Goal: Task Accomplishment & Management: Use online tool/utility

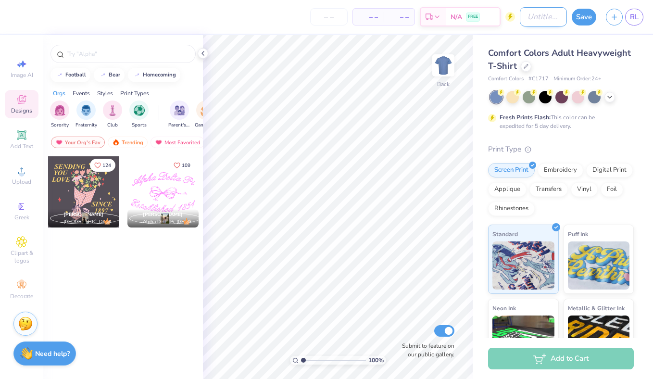
click at [523, 16] on input "Design Title" at bounding box center [543, 16] width 47 height 19
type input "Run for the Roses"
click at [530, 131] on div "Comfort Colors Adult Heavyweight T-Shirt Comfort Colors # C1717 Minimum Order: …" at bounding box center [561, 245] width 146 height 396
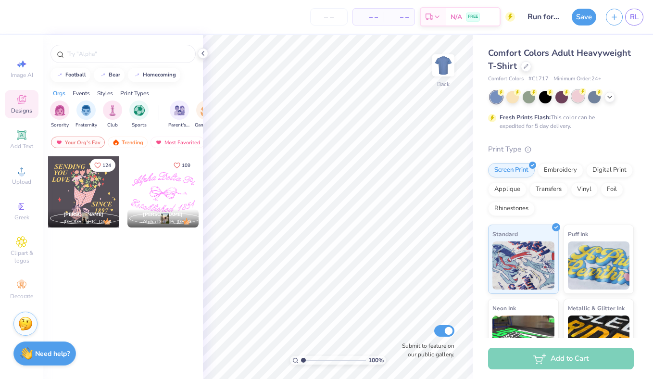
click at [584, 95] on div at bounding box center [578, 96] width 13 height 13
click at [23, 141] on div "Add Text" at bounding box center [22, 140] width 34 height 28
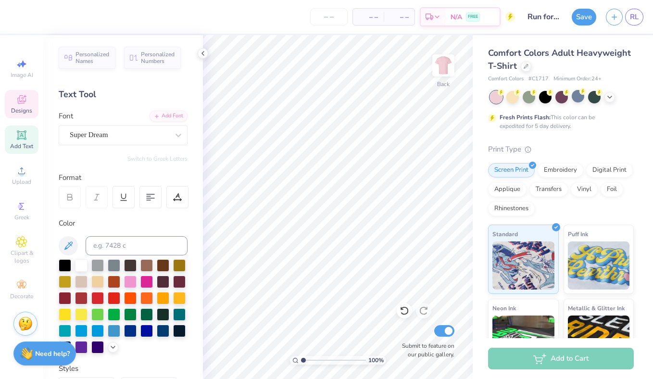
click at [26, 102] on icon at bounding box center [22, 100] width 12 height 12
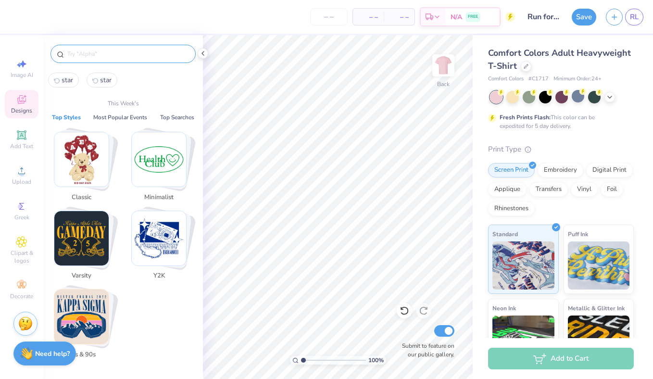
click at [95, 53] on input "text" at bounding box center [127, 54] width 123 height 10
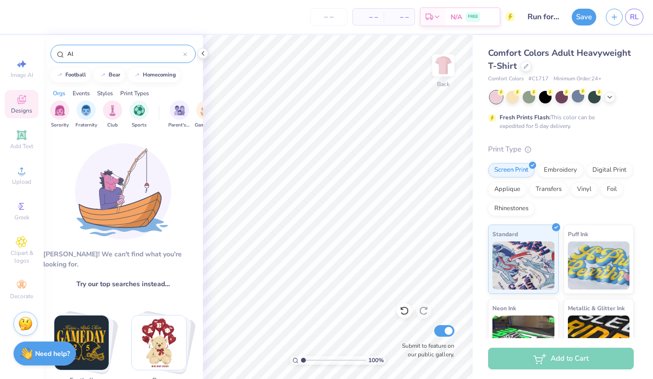
type input "A"
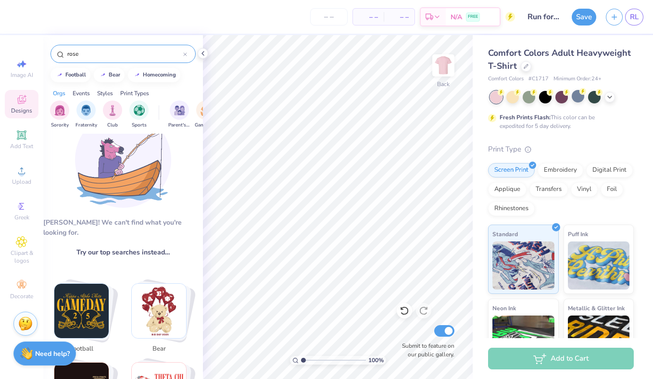
scroll to position [34, 0]
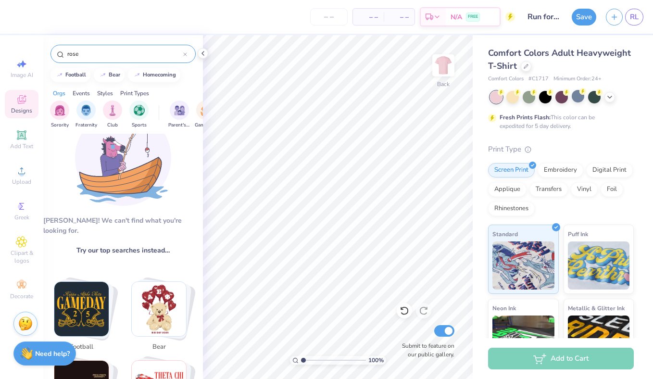
click at [102, 51] on input "rose" at bounding box center [124, 54] width 117 height 10
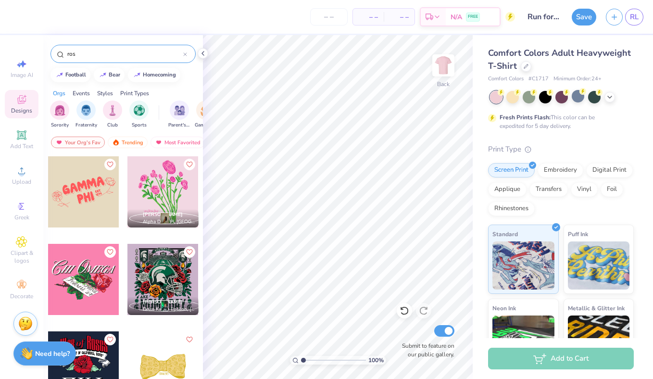
type input "rose"
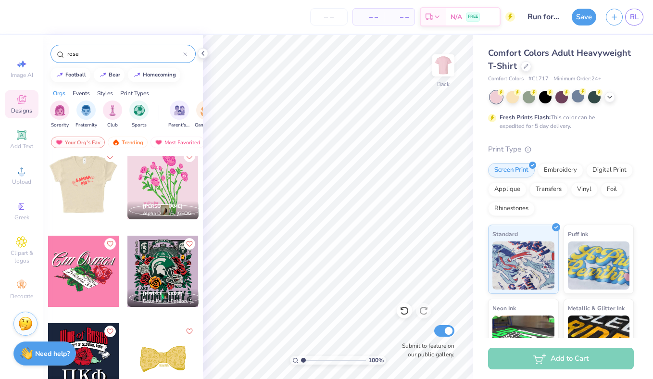
scroll to position [10, 0]
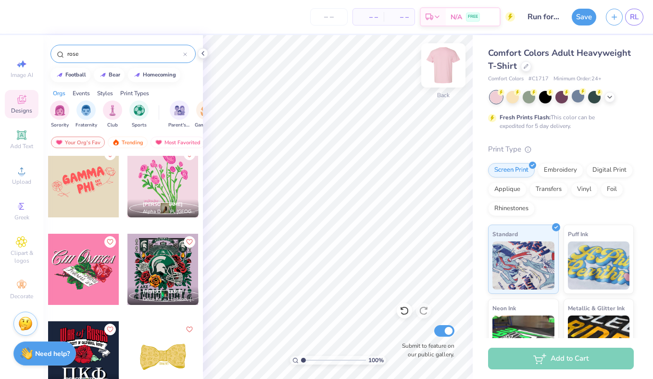
click at [452, 61] on img at bounding box center [443, 65] width 38 height 38
click at [170, 179] on div at bounding box center [163, 181] width 71 height 71
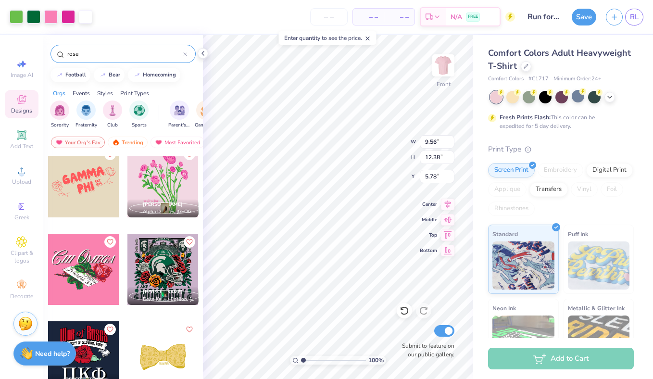
type input "5.78"
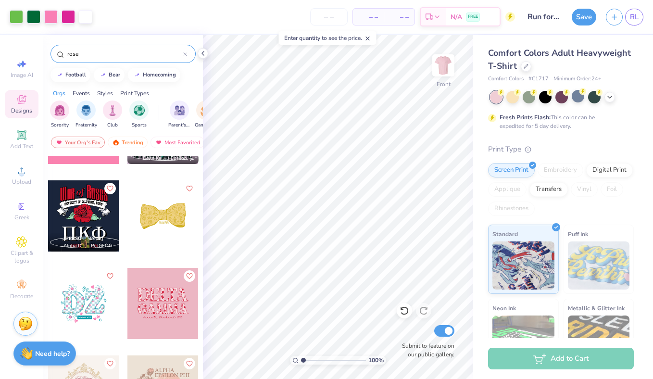
scroll to position [154, 0]
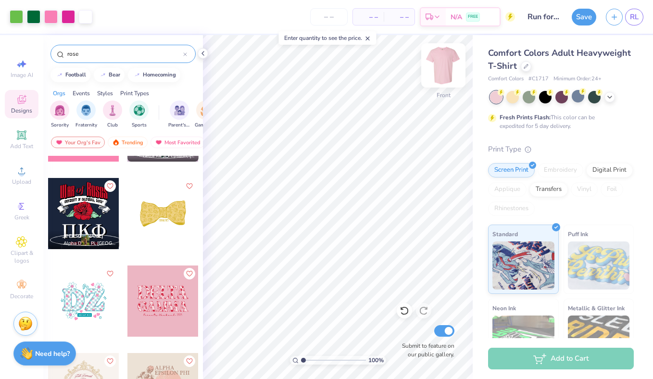
click at [440, 59] on img at bounding box center [443, 65] width 38 height 38
click at [148, 303] on div at bounding box center [163, 301] width 71 height 71
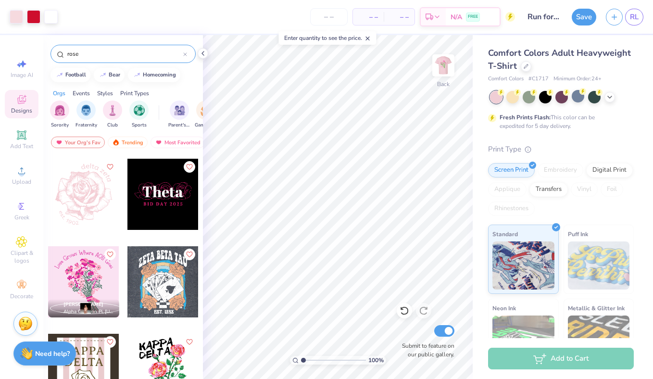
scroll to position [705, 0]
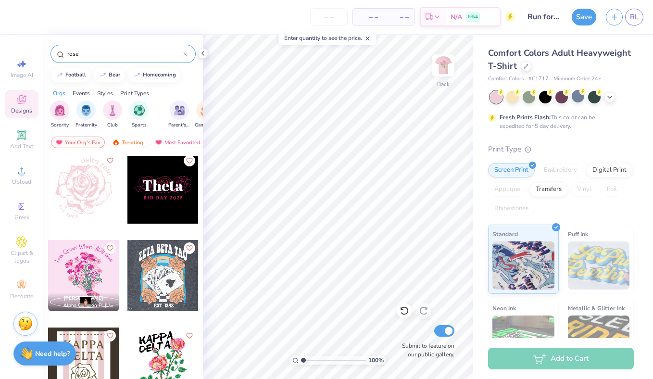
click at [181, 189] on div at bounding box center [163, 188] width 71 height 71
type input "5.66"
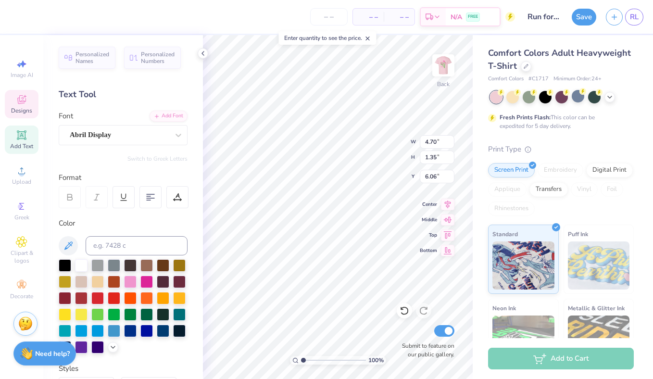
scroll to position [0, 0]
type textarea "Alpha O"
type textarea "Run for the Roses 2025"
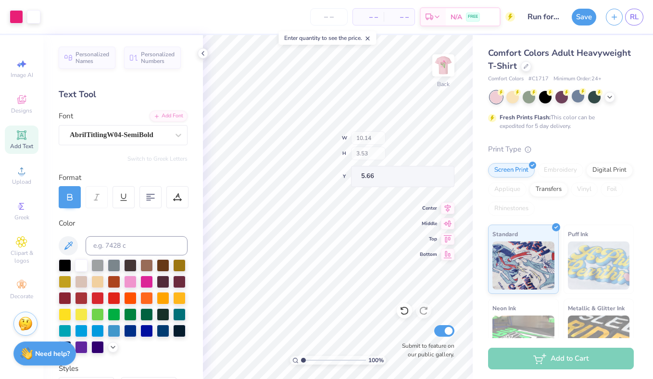
type input "10.14"
type input "3.53"
type input "3.56"
click at [505, 93] on circle at bounding box center [501, 92] width 7 height 7
click at [607, 97] on icon at bounding box center [610, 96] width 8 height 8
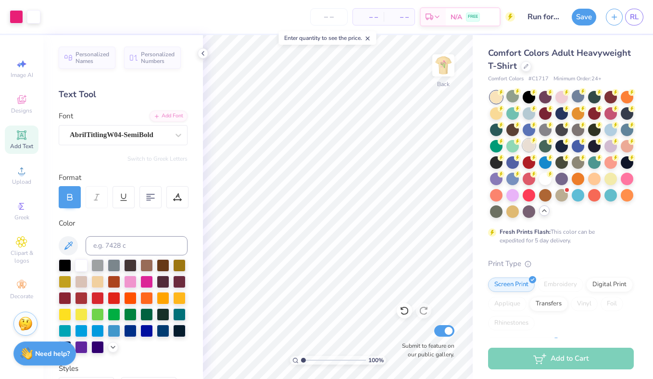
click at [526, 151] on div at bounding box center [529, 145] width 13 height 13
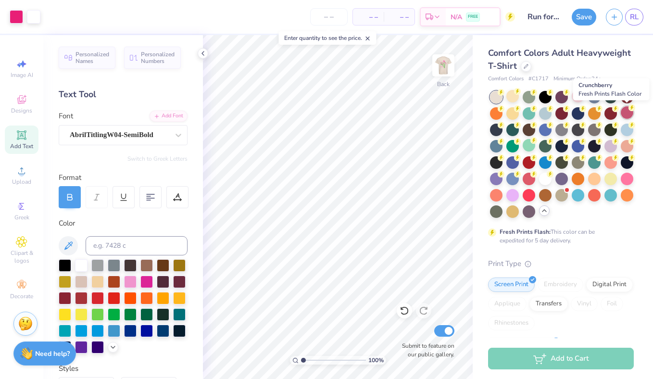
click at [627, 115] on div at bounding box center [627, 112] width 13 height 13
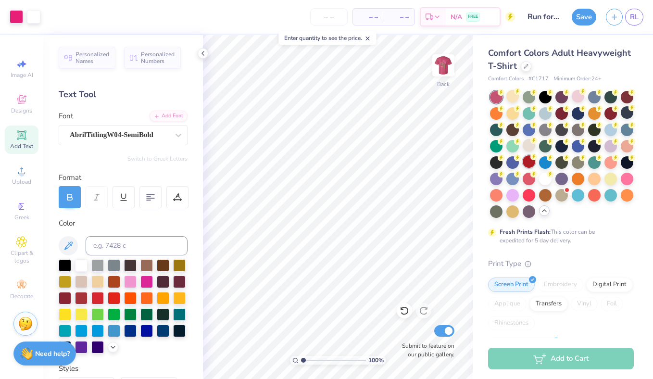
click at [527, 166] on div at bounding box center [529, 161] width 13 height 13
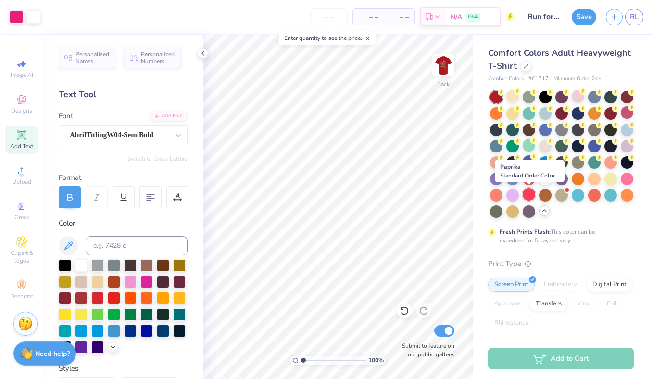
click at [525, 192] on div at bounding box center [529, 194] width 13 height 13
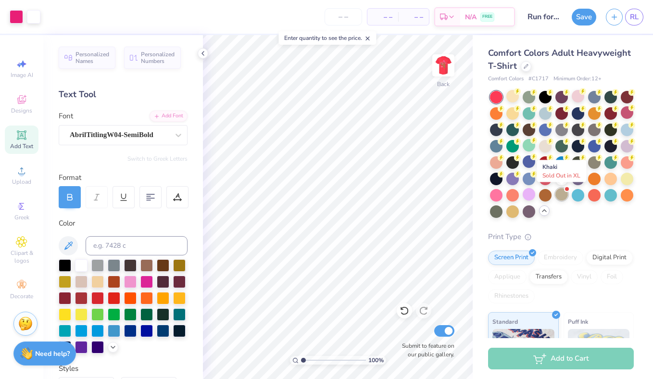
click at [560, 193] on div at bounding box center [562, 194] width 13 height 13
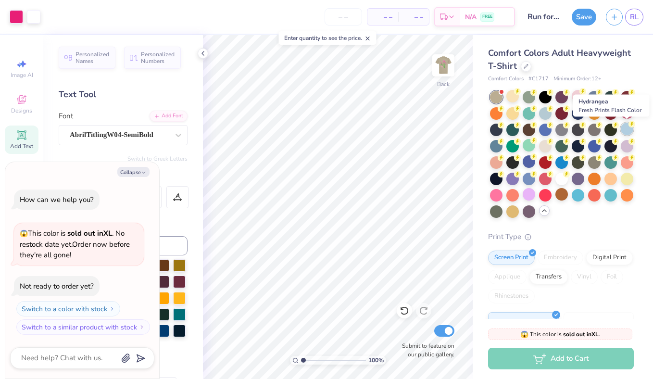
click at [627, 125] on div at bounding box center [627, 129] width 13 height 13
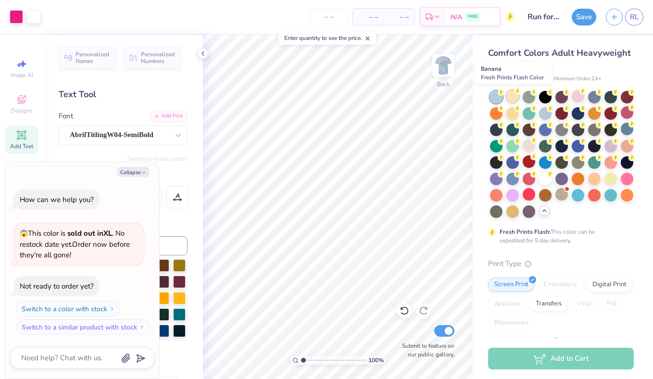
click at [515, 97] on div at bounding box center [513, 96] width 13 height 13
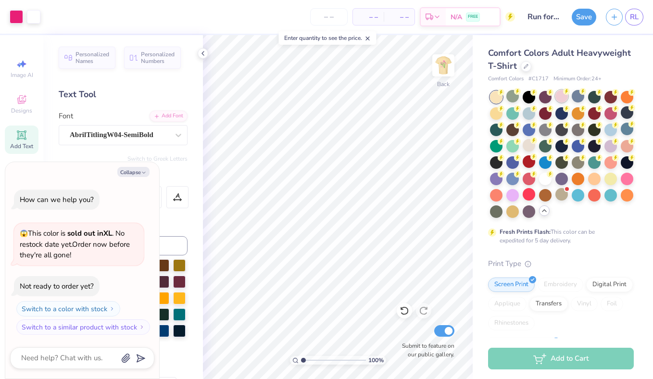
click at [560, 98] on div at bounding box center [562, 96] width 13 height 13
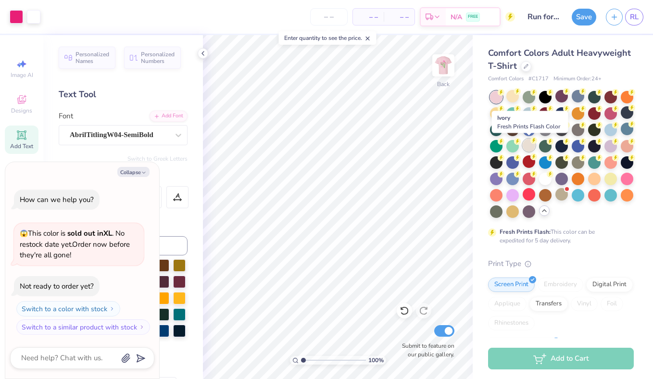
click at [529, 144] on div at bounding box center [529, 145] width 13 height 13
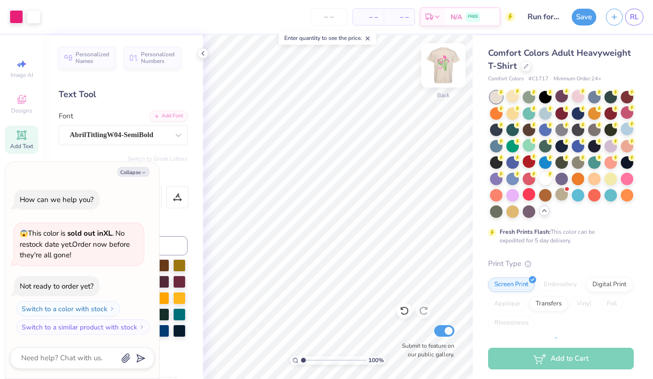
click at [439, 61] on img at bounding box center [443, 65] width 38 height 38
click at [202, 53] on icon at bounding box center [203, 54] width 8 height 8
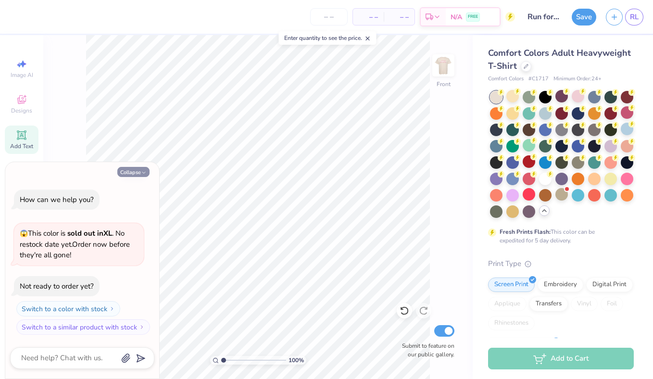
click at [144, 167] on button "Collapse" at bounding box center [133, 172] width 32 height 10
type textarea "x"
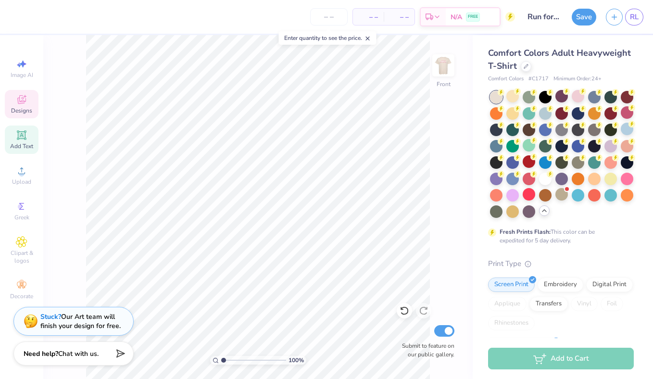
click at [22, 104] on icon at bounding box center [22, 100] width 12 height 12
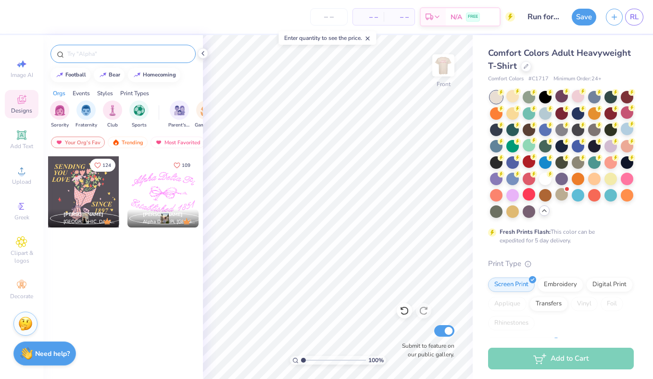
click at [108, 60] on div at bounding box center [123, 54] width 145 height 18
click at [108, 53] on input "text" at bounding box center [127, 54] width 123 height 10
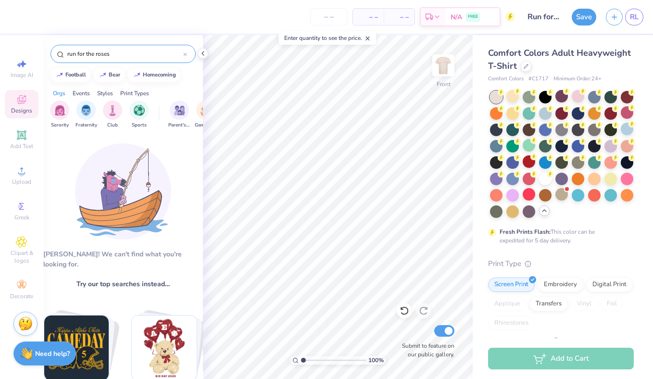
click at [120, 49] on div "run for the roses" at bounding box center [123, 54] width 145 height 18
click at [118, 55] on input "run for the roses" at bounding box center [124, 54] width 117 height 10
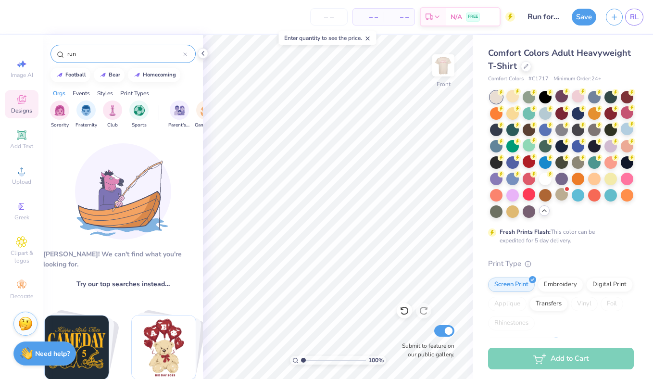
click at [112, 51] on input "run" at bounding box center [124, 54] width 117 height 10
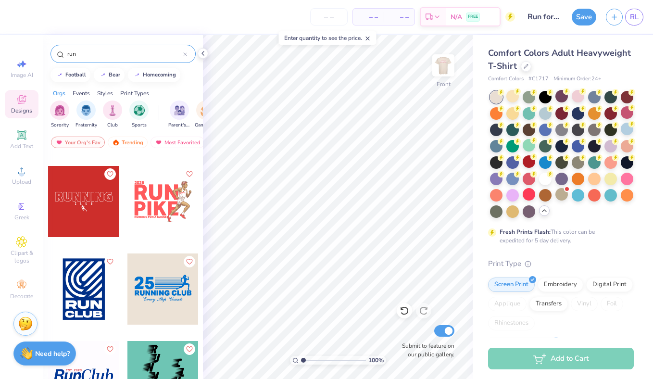
scroll to position [805, 0]
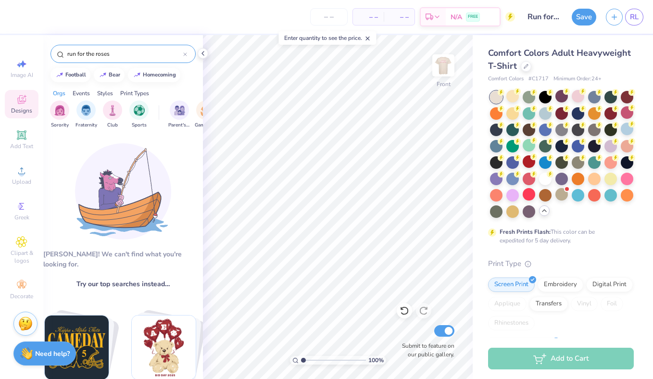
click at [118, 51] on input "run for the roses" at bounding box center [124, 54] width 117 height 10
drag, startPoint x: 117, startPoint y: 51, endPoint x: 77, endPoint y: 52, distance: 40.0
click at [77, 52] on input "run for the roses" at bounding box center [124, 54] width 117 height 10
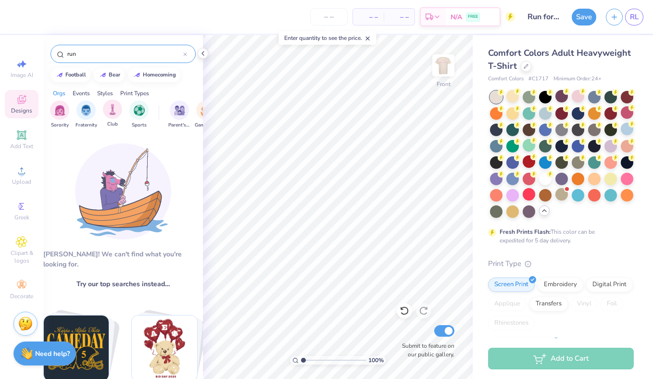
type input "run"
click at [123, 54] on input "run" at bounding box center [124, 54] width 117 height 10
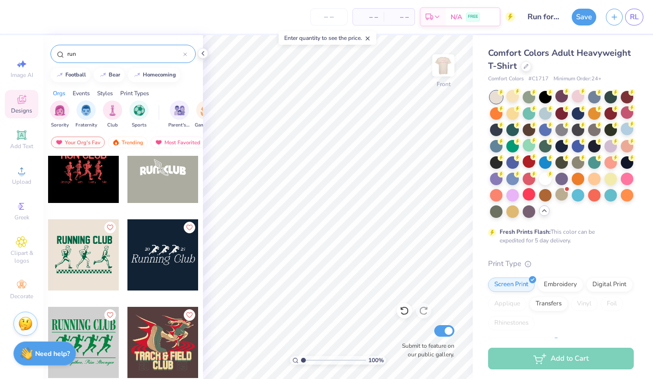
scroll to position [2740, 0]
click at [441, 72] on img at bounding box center [443, 65] width 38 height 38
click at [157, 257] on div at bounding box center [163, 254] width 71 height 71
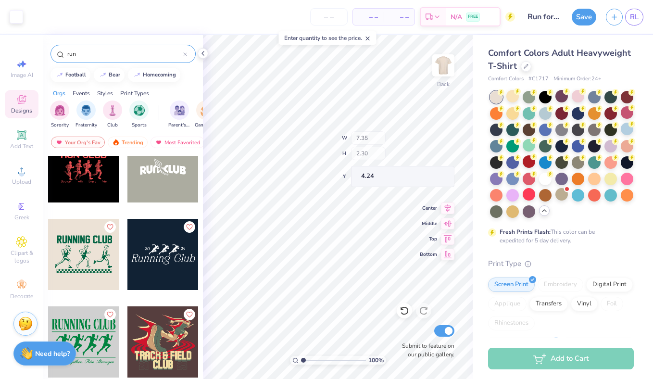
type input "7.35"
type input "2.30"
type input "4.24"
type input "5.19"
type input "9.45"
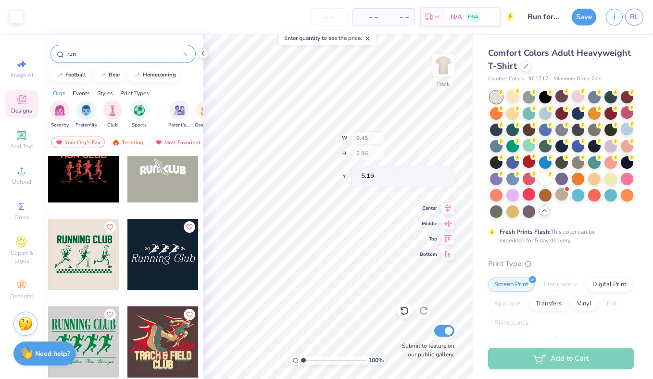
type input "2.96"
type input "4.28"
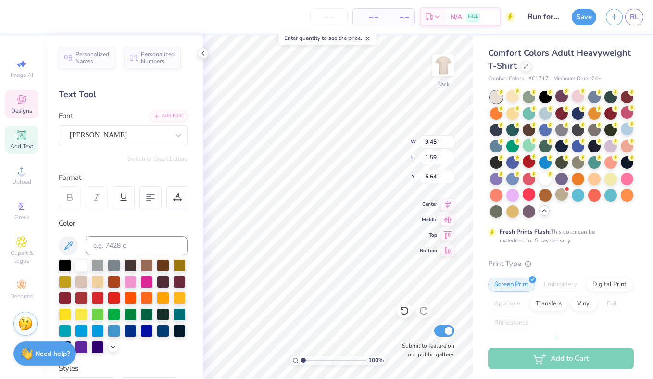
scroll to position [0, 0]
type textarea "Alpha Omicron Pi"
type input "9.72"
type input "1.22"
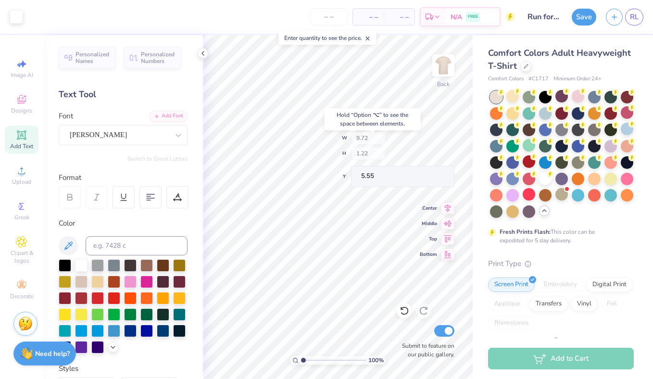
type input "5.55"
type input "5.77"
click at [577, 97] on div at bounding box center [578, 96] width 13 height 13
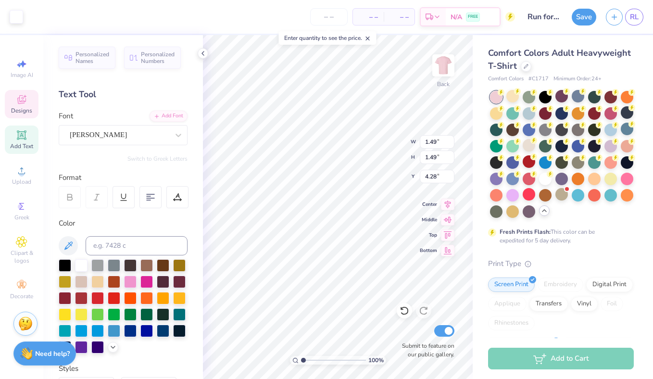
click at [15, 6] on div "Art colors" at bounding box center [11, 17] width 23 height 34
click at [15, 20] on div at bounding box center [16, 15] width 13 height 13
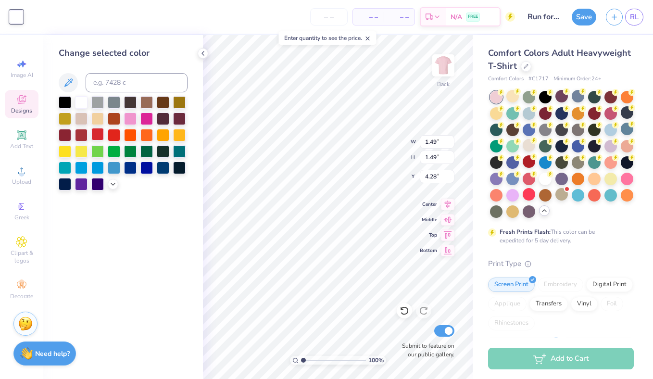
click at [99, 133] on div at bounding box center [97, 134] width 13 height 13
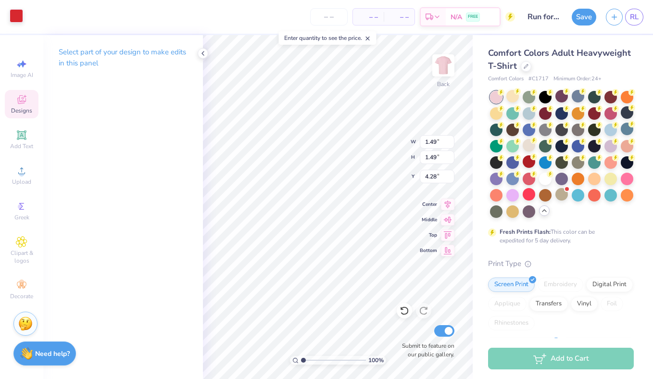
click at [20, 15] on div at bounding box center [16, 15] width 13 height 13
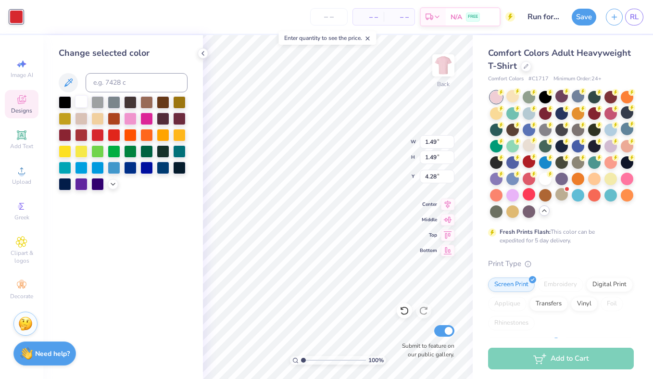
click at [83, 101] on div at bounding box center [81, 101] width 13 height 13
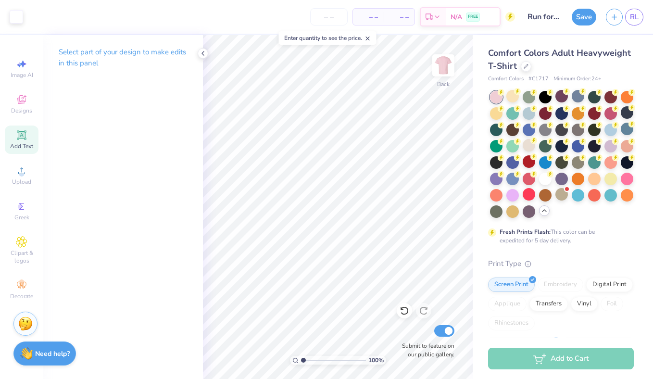
click at [15, 132] on div "Add Text" at bounding box center [22, 140] width 34 height 28
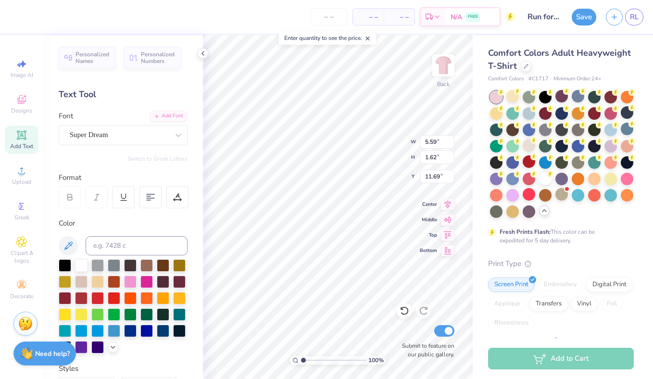
scroll to position [0, 2]
type textarea "Run for the Roses"
click at [116, 128] on div at bounding box center [119, 134] width 99 height 13
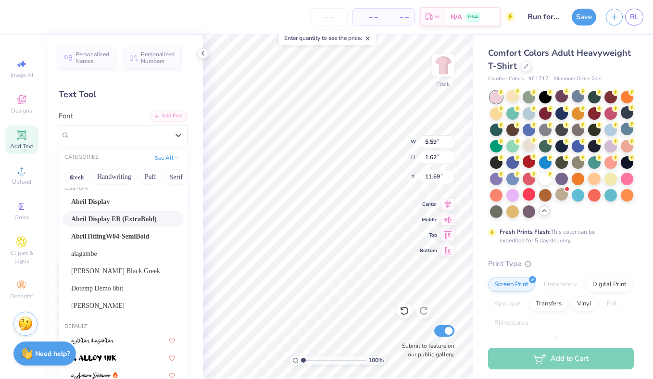
scroll to position [10, 0]
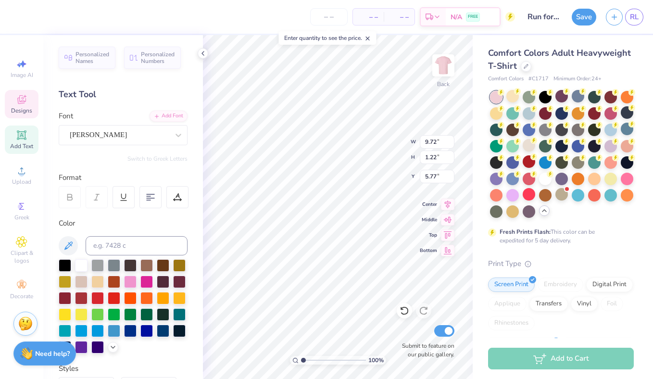
type input "9.72"
type input "1.22"
type input "5.77"
type input "14.17"
type input "1.20"
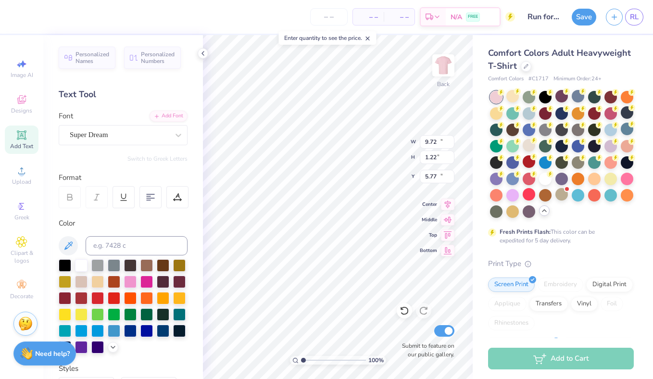
type input "11.90"
click at [116, 125] on div "Super Dream" at bounding box center [123, 135] width 129 height 20
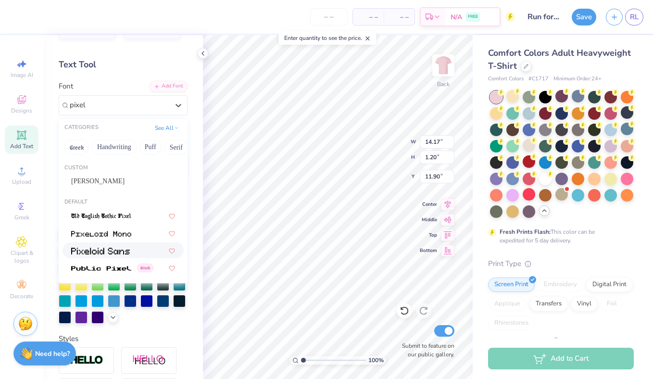
scroll to position [30, 0]
click at [108, 177] on div "[PERSON_NAME]" at bounding box center [123, 181] width 104 height 10
type input "pixel"
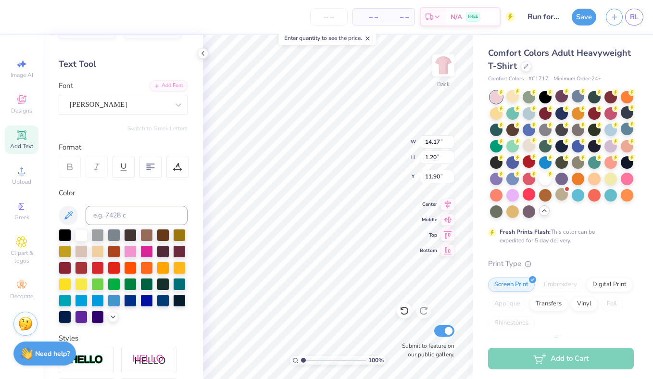
type input "12.60"
type input "1.27"
type input "11.87"
type input "9.92"
type input "1.00"
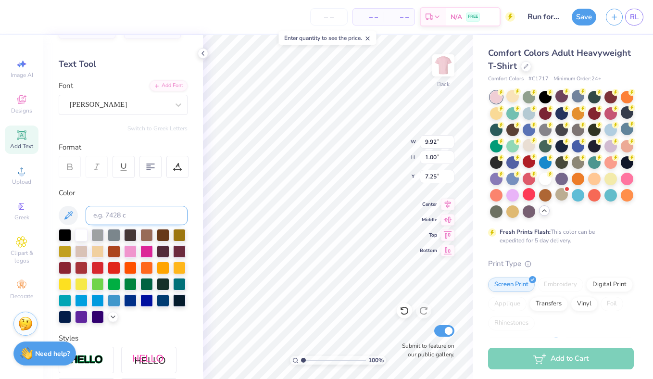
type input "7.25"
type input "8.05"
type input "0.81"
type input "6.99"
type input "6.19"
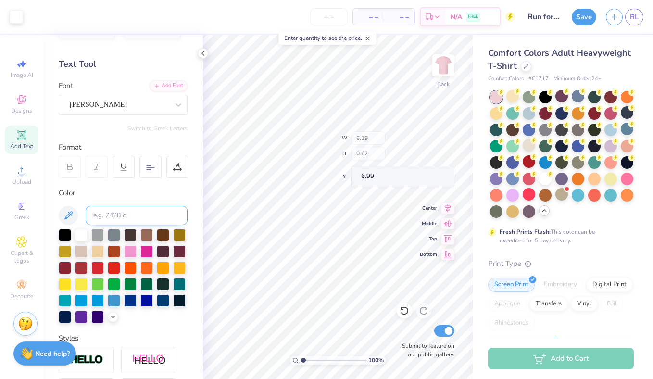
type input "0.62"
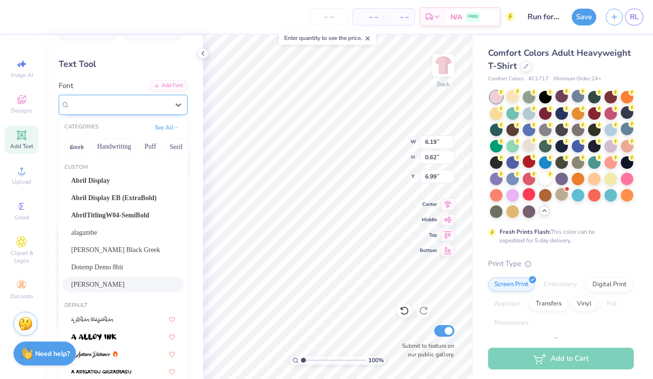
click at [117, 107] on div "[PERSON_NAME]" at bounding box center [119, 104] width 101 height 15
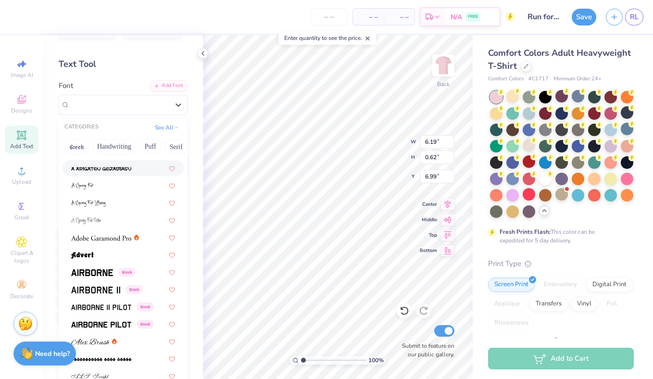
scroll to position [270, 0]
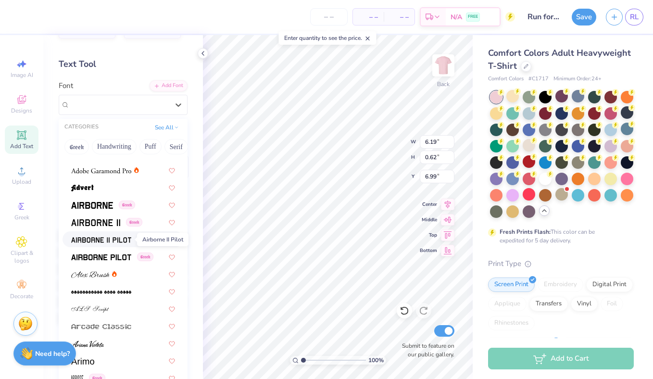
click at [101, 241] on img at bounding box center [101, 240] width 60 height 7
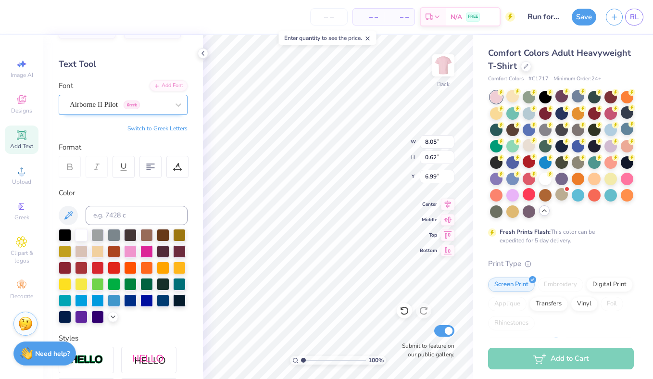
click at [91, 102] on div "Airborne II Pilot Greek" at bounding box center [119, 104] width 101 height 15
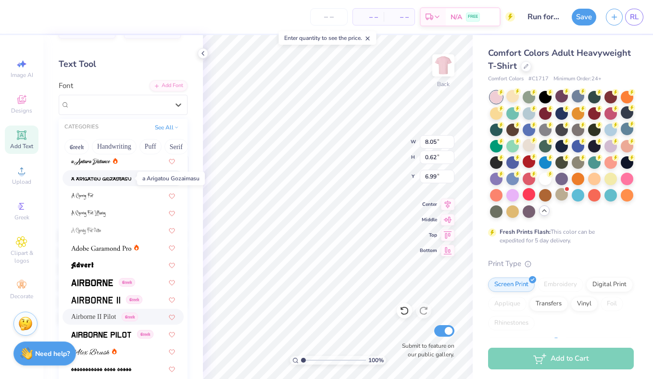
scroll to position [218, 0]
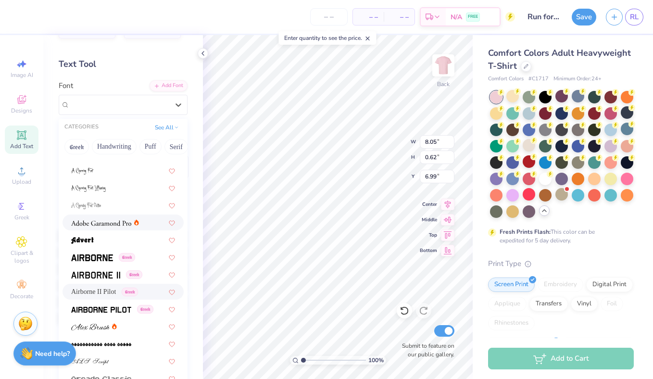
click at [104, 226] on img at bounding box center [101, 223] width 60 height 7
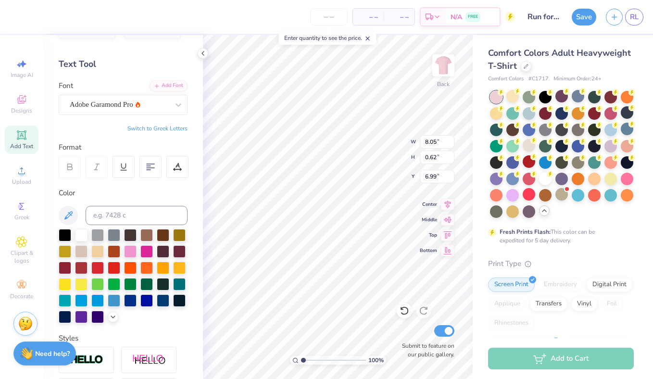
type input "5.75"
click at [442, 74] on img at bounding box center [443, 65] width 38 height 38
click at [20, 101] on icon at bounding box center [21, 99] width 9 height 9
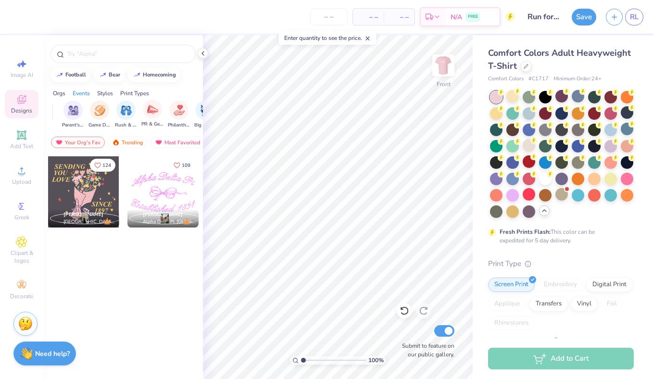
scroll to position [0, 110]
click at [168, 114] on div "filter for Philanthropy" at bounding box center [175, 109] width 19 height 19
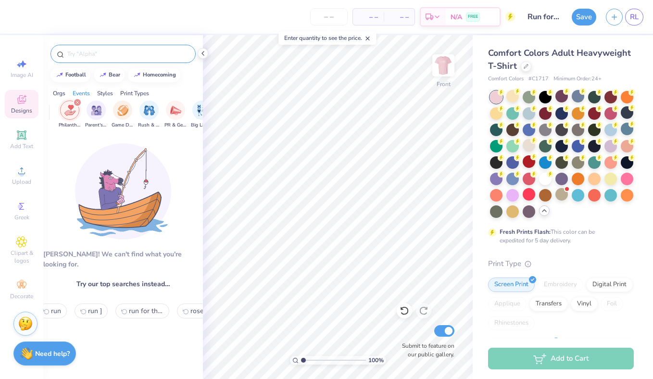
click at [93, 58] on input "text" at bounding box center [127, 54] width 123 height 10
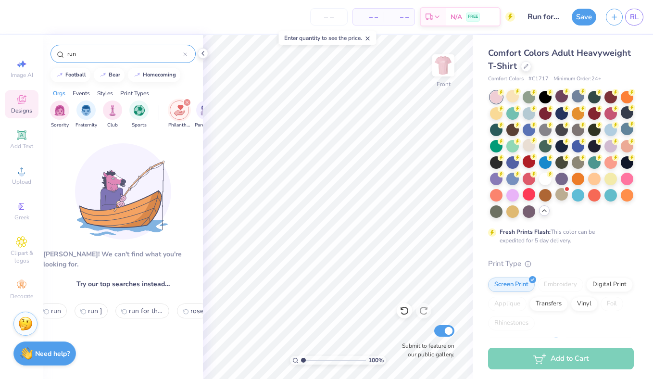
drag, startPoint x: 94, startPoint y: 55, endPoint x: 10, endPoint y: 51, distance: 83.8
click at [10, 52] on div "– – Per Item – – Total Est. Delivery N/A FREE Design Title Run for the Roses Sa…" at bounding box center [326, 189] width 653 height 379
type input "roses"
click at [133, 50] on input "roses" at bounding box center [124, 54] width 117 height 10
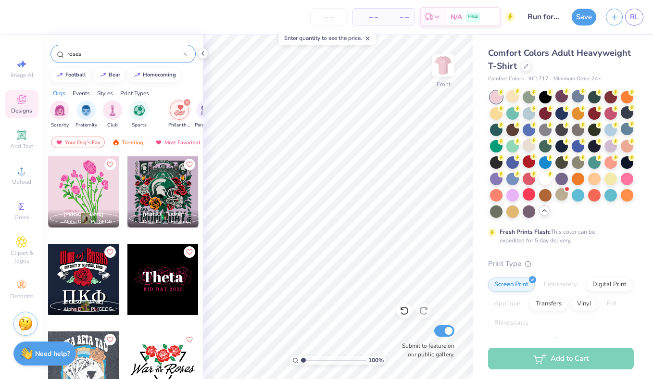
drag, startPoint x: 131, startPoint y: 51, endPoint x: 126, endPoint y: 54, distance: 6.3
click at [126, 54] on input "roses" at bounding box center [124, 54] width 117 height 10
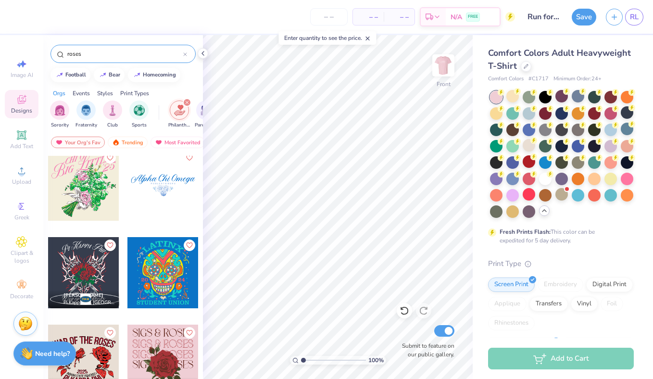
scroll to position [254, 0]
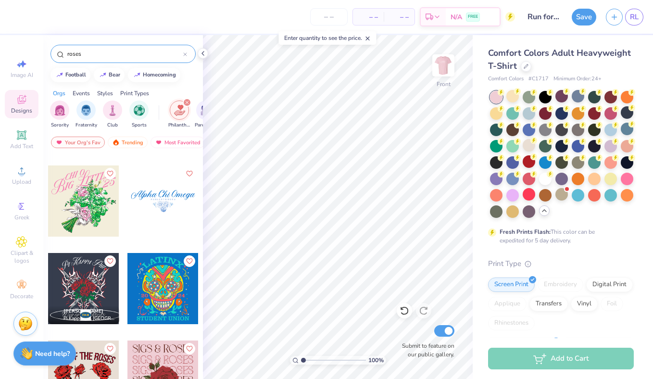
click at [77, 210] on div at bounding box center [83, 201] width 71 height 71
type input "6.90"
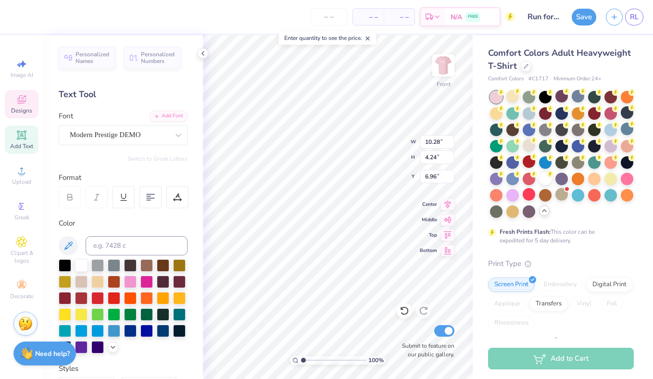
scroll to position [0, 3]
type textarea "Running for a Cause"
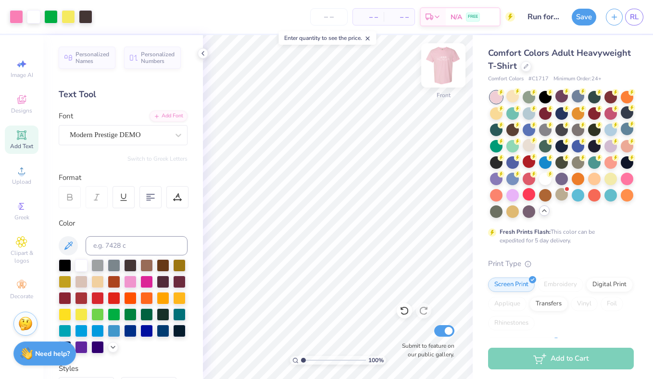
click at [439, 64] on img at bounding box center [443, 65] width 38 height 38
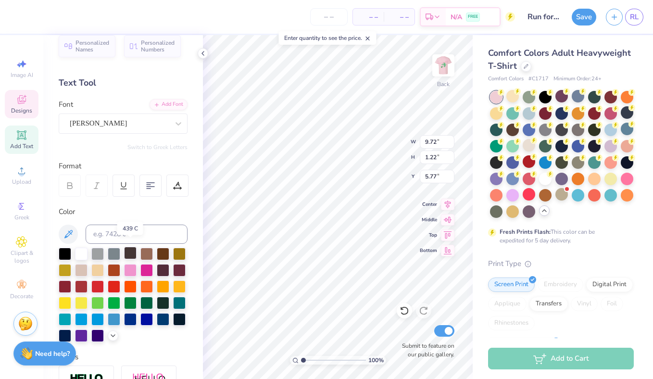
scroll to position [18, 0]
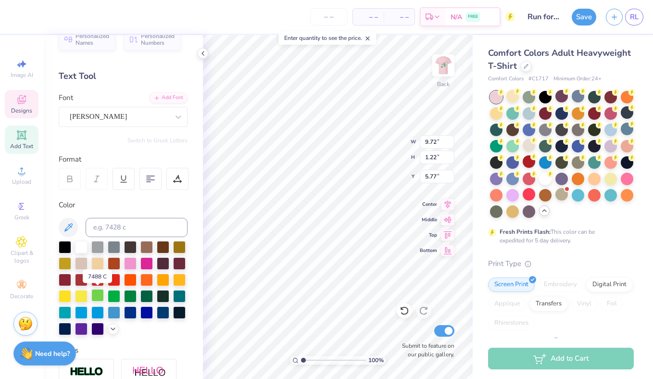
click at [96, 298] on div at bounding box center [97, 295] width 13 height 13
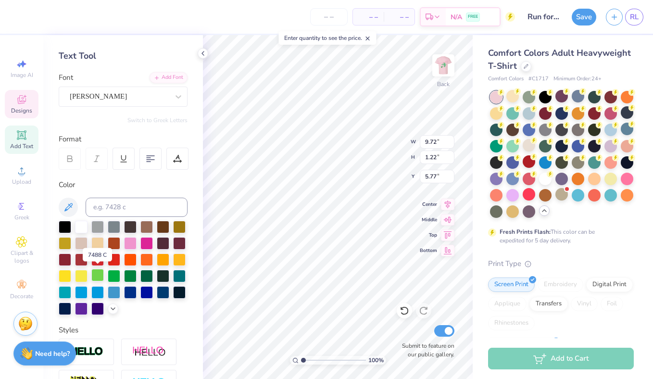
scroll to position [41, 0]
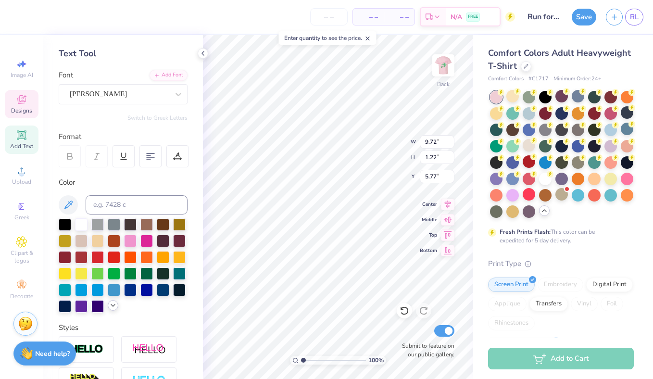
click at [109, 306] on icon at bounding box center [113, 306] width 8 height 8
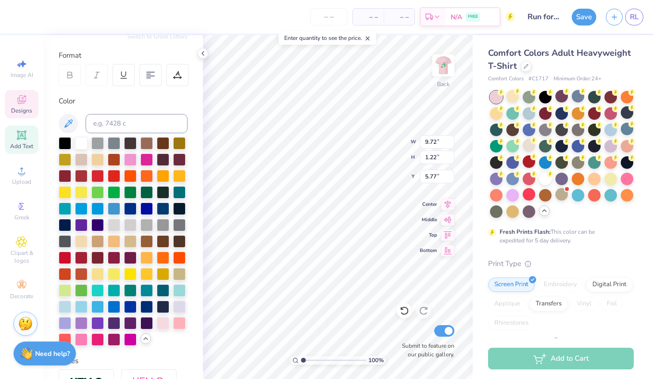
scroll to position [132, 0]
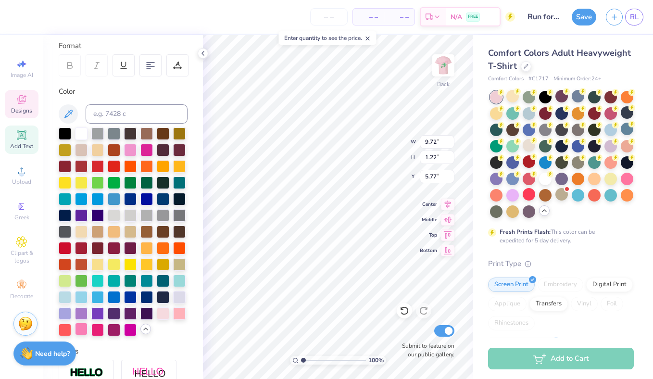
click at [80, 330] on div at bounding box center [81, 329] width 13 height 13
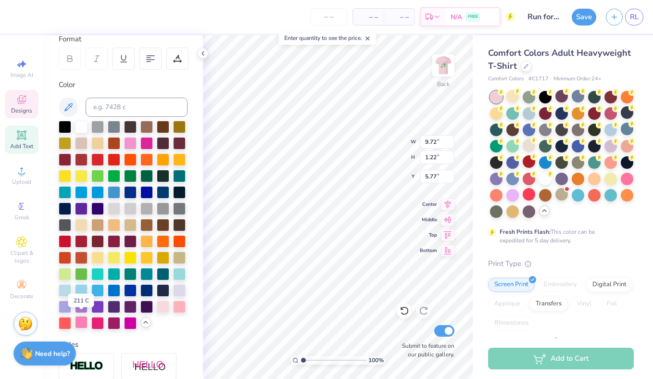
scroll to position [141, 0]
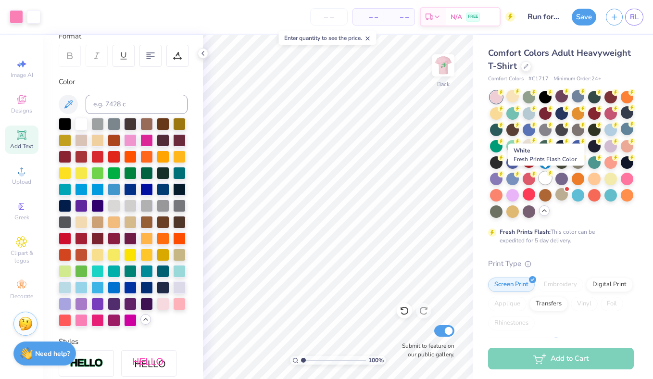
click at [548, 177] on div at bounding box center [545, 178] width 13 height 13
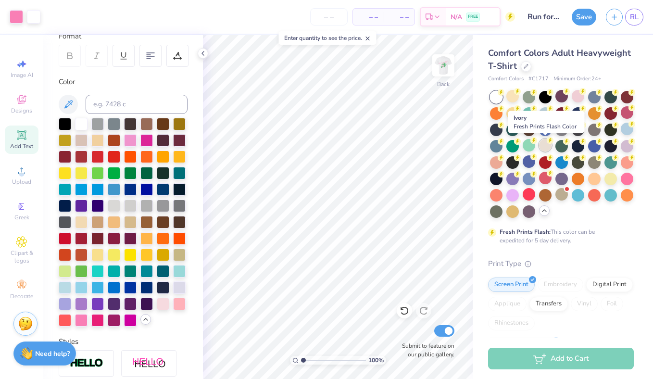
click at [547, 146] on div at bounding box center [545, 145] width 13 height 13
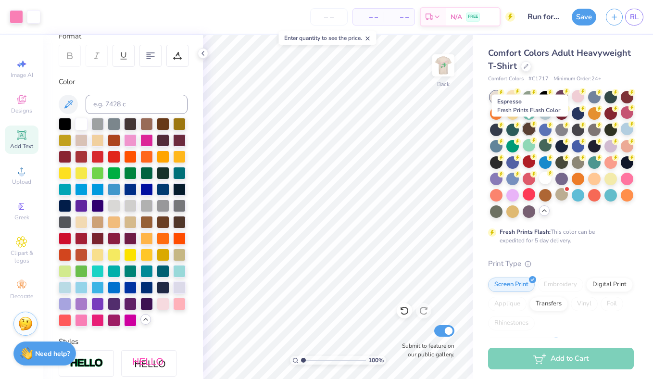
click at [525, 130] on div at bounding box center [529, 129] width 13 height 13
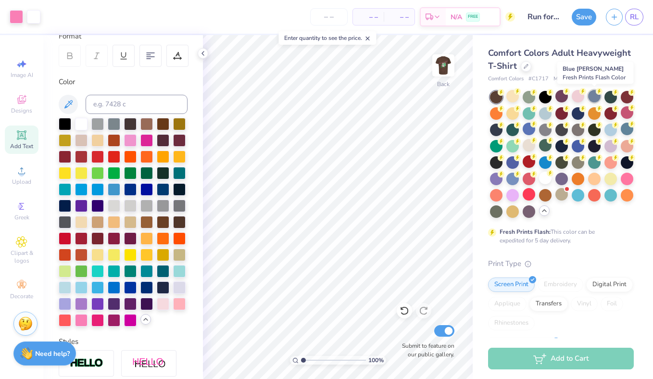
click at [594, 96] on div at bounding box center [595, 96] width 13 height 13
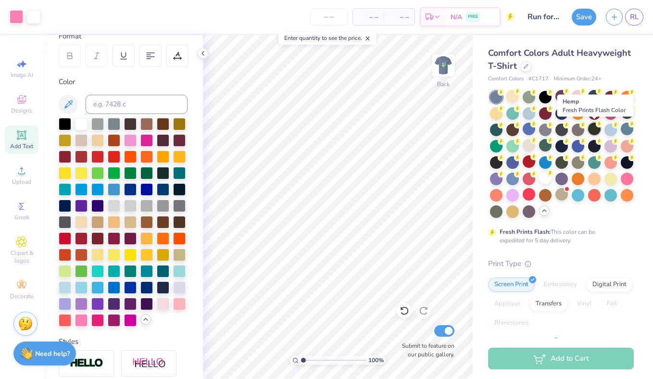
click at [597, 129] on div at bounding box center [595, 129] width 13 height 13
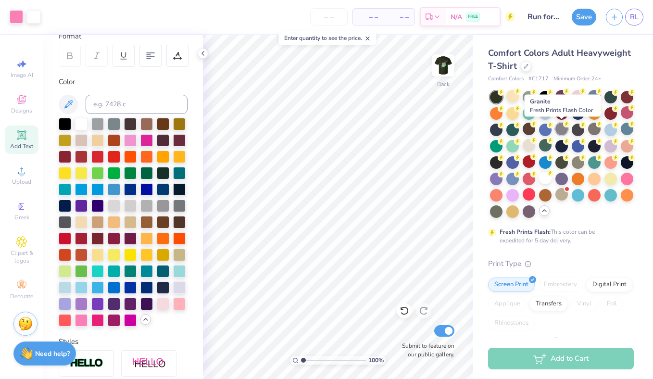
click at [560, 128] on div at bounding box center [562, 129] width 13 height 13
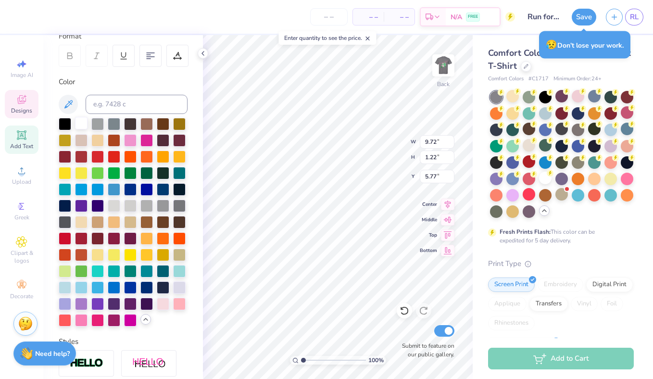
click at [82, 123] on div at bounding box center [81, 123] width 13 height 13
click at [450, 72] on img at bounding box center [443, 65] width 38 height 38
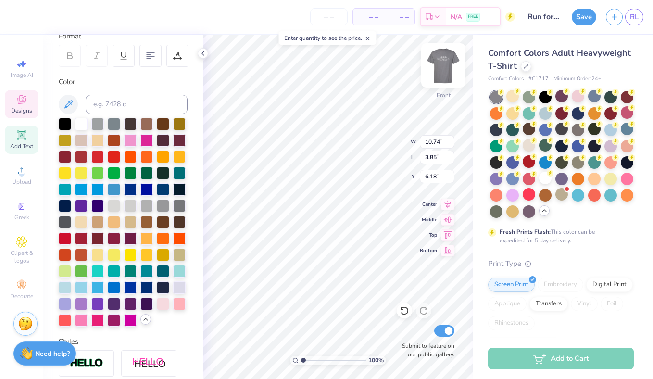
type input "10.74"
type input "3.85"
type input "6.89"
type input "6.75"
type input "12.07"
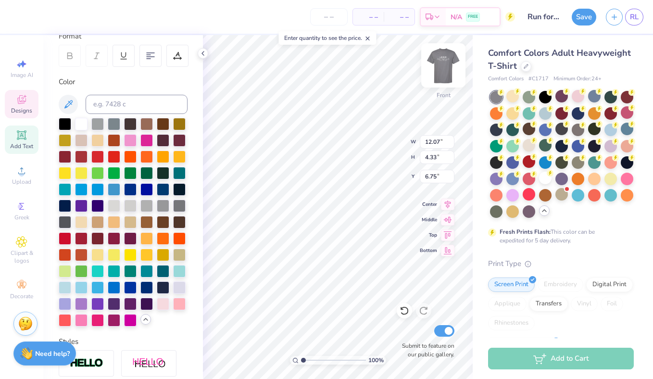
type input "4.33"
type input "6.65"
type input "7.86"
type input "8.55"
click at [407, 309] on icon at bounding box center [405, 311] width 10 height 10
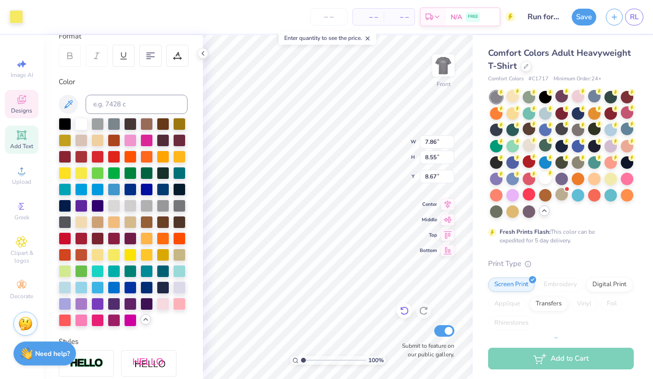
type input "8.81"
click at [407, 309] on icon at bounding box center [405, 311] width 10 height 10
type input "10.74"
type input "3.85"
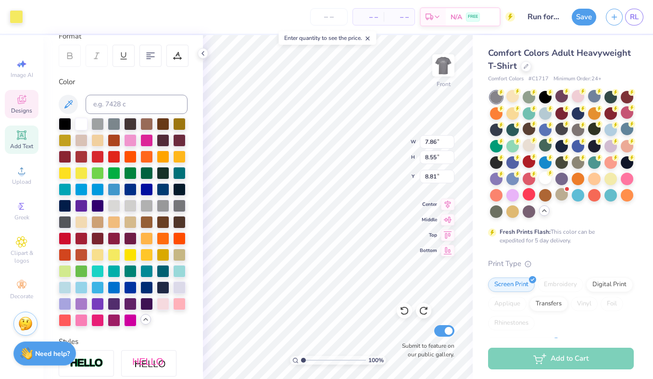
type input "6.75"
type input "11.16"
type input "4.01"
type input "6.72"
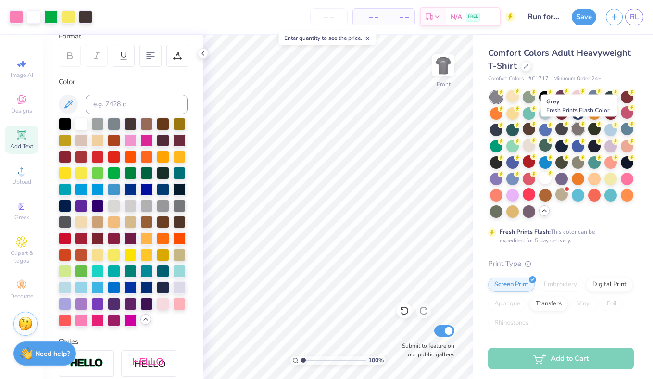
click at [577, 131] on div at bounding box center [578, 129] width 13 height 13
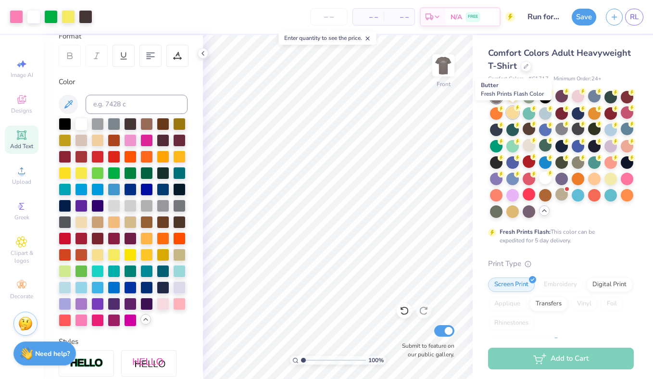
click at [515, 111] on icon at bounding box center [517, 107] width 7 height 7
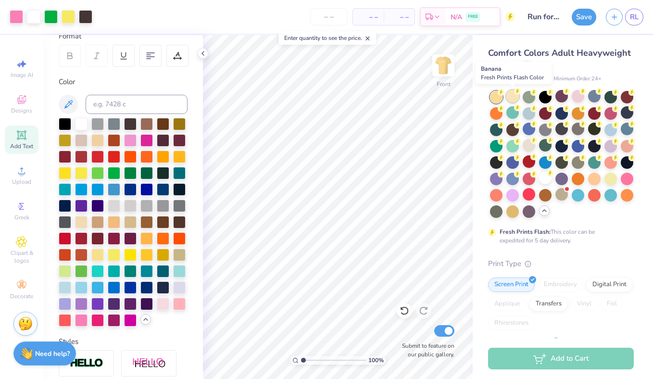
click at [513, 97] on div at bounding box center [513, 96] width 13 height 13
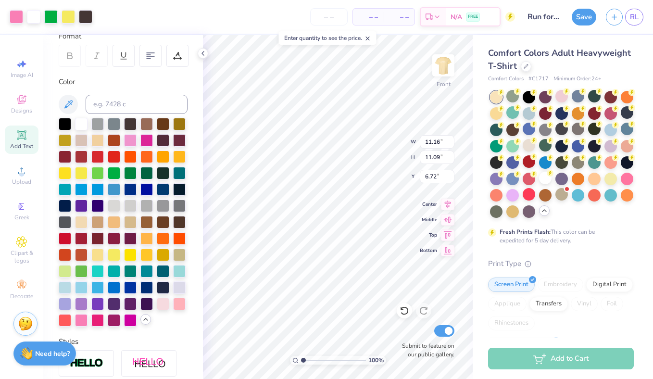
type input "12.17"
type input "12.09"
type input "5.72"
click at [439, 65] on img at bounding box center [443, 65] width 38 height 38
click at [166, 302] on div at bounding box center [163, 303] width 13 height 13
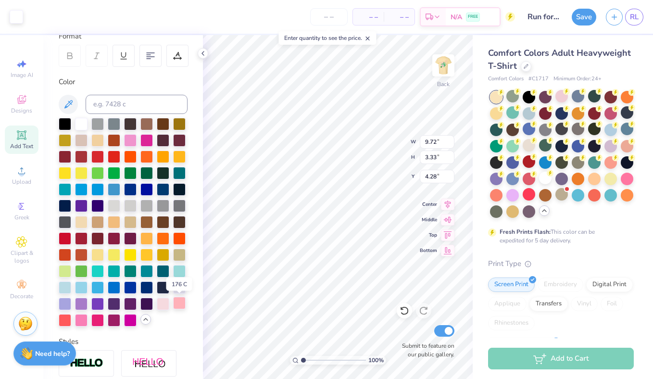
click at [182, 306] on div at bounding box center [179, 303] width 13 height 13
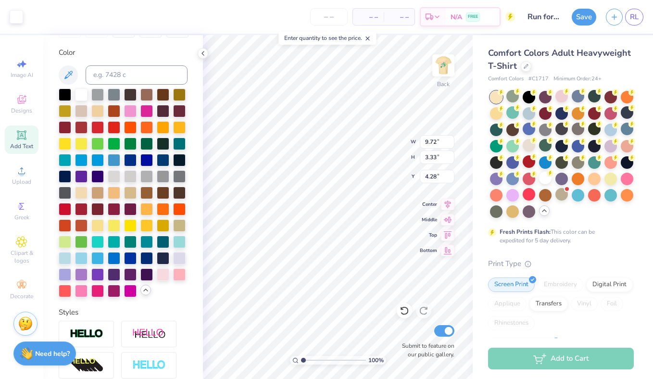
scroll to position [175, 0]
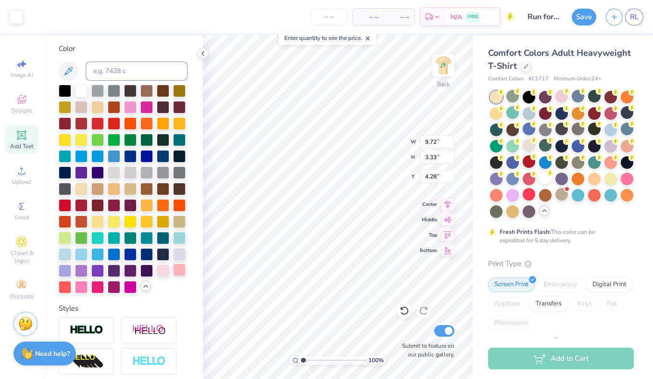
click at [181, 270] on div at bounding box center [179, 270] width 13 height 13
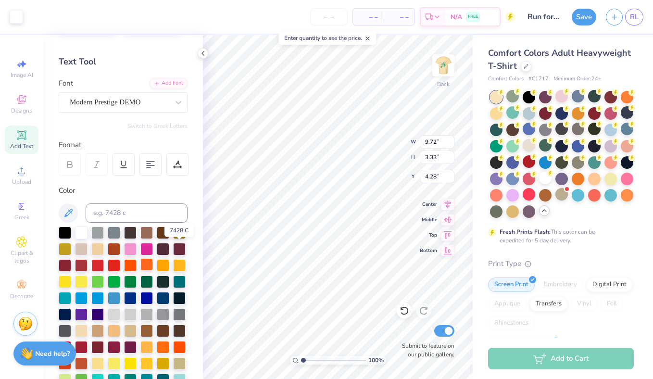
scroll to position [33, 0]
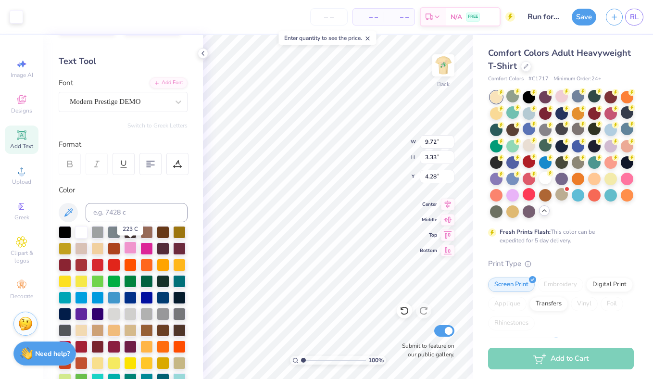
click at [128, 246] on div at bounding box center [130, 248] width 13 height 13
click at [132, 247] on div at bounding box center [130, 248] width 13 height 13
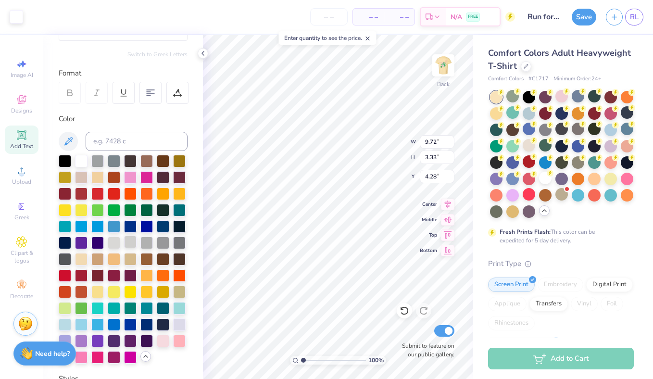
scroll to position [105, 0]
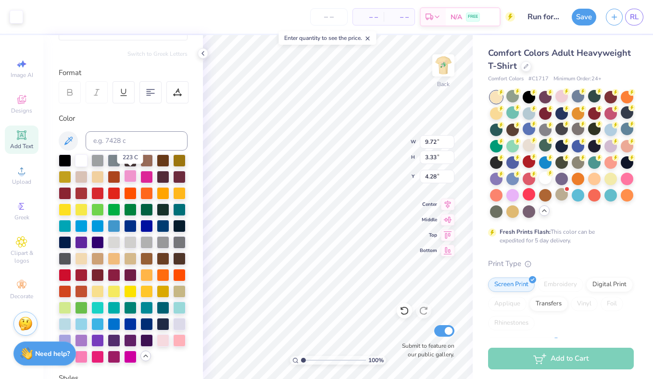
click at [130, 175] on div at bounding box center [130, 176] width 13 height 13
click at [335, 16] on input "number" at bounding box center [329, 16] width 38 height 17
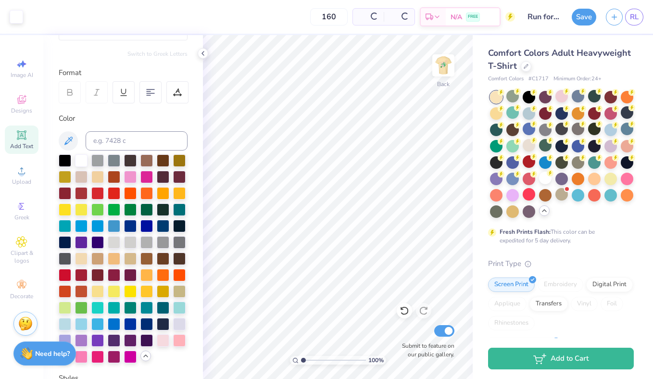
type input "160"
click at [444, 63] on img at bounding box center [443, 65] width 38 height 38
click at [21, 92] on div "Designs" at bounding box center [22, 104] width 34 height 28
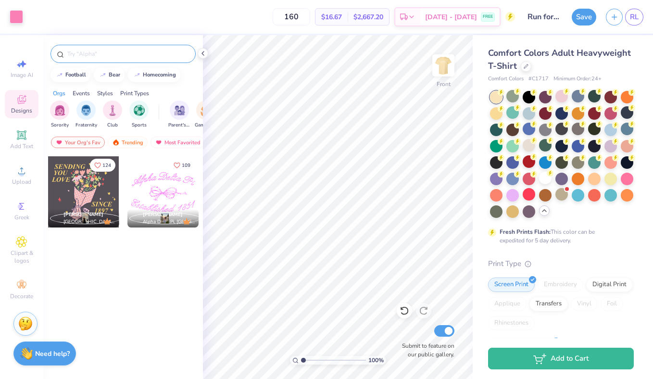
click at [84, 51] on input "text" at bounding box center [127, 54] width 123 height 10
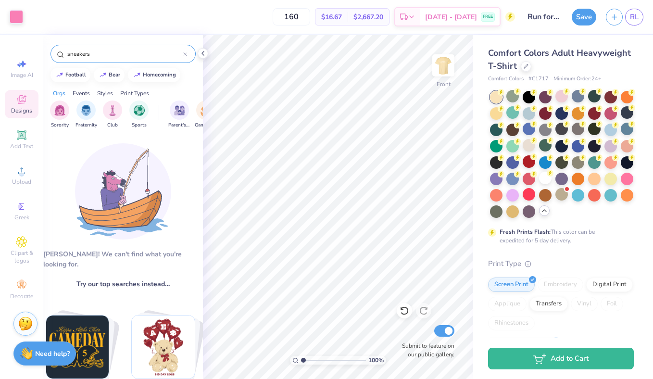
click at [128, 56] on input "sneakers" at bounding box center [124, 54] width 117 height 10
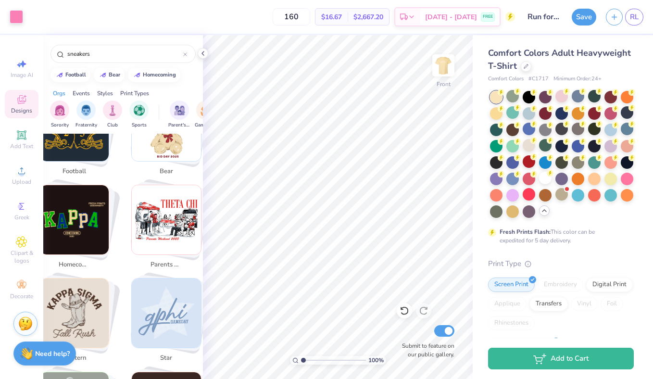
scroll to position [224, 0]
click at [102, 54] on input "sneakers" at bounding box center [124, 54] width 117 height 10
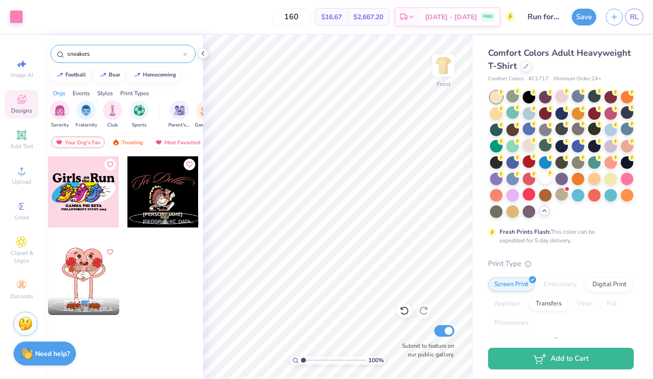
type input "sneakers"
click at [92, 138] on div "Your Org's Fav" at bounding box center [78, 143] width 54 height 12
click at [93, 142] on div "Your Org's Fav" at bounding box center [78, 143] width 54 height 12
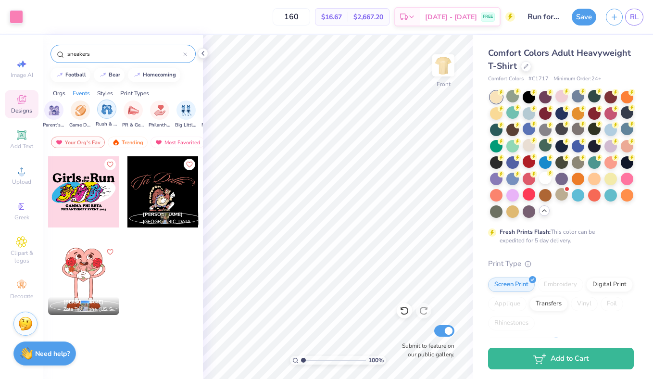
click at [159, 115] on div "filter for Philanthropy" at bounding box center [159, 110] width 19 height 19
click at [107, 55] on input "sneakers" at bounding box center [124, 54] width 117 height 10
click at [190, 52] on div "sneakers" at bounding box center [123, 54] width 145 height 18
click at [185, 52] on icon at bounding box center [185, 54] width 4 height 4
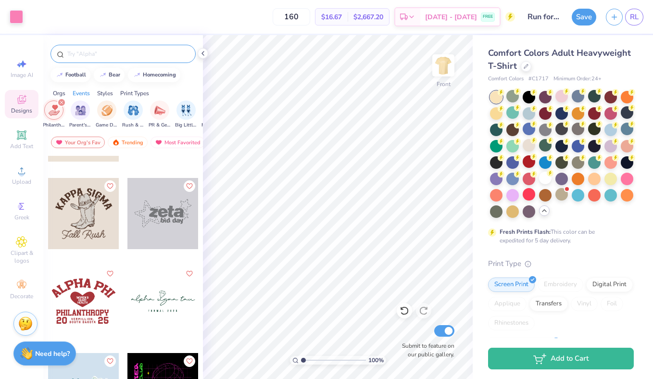
scroll to position [5409, 0]
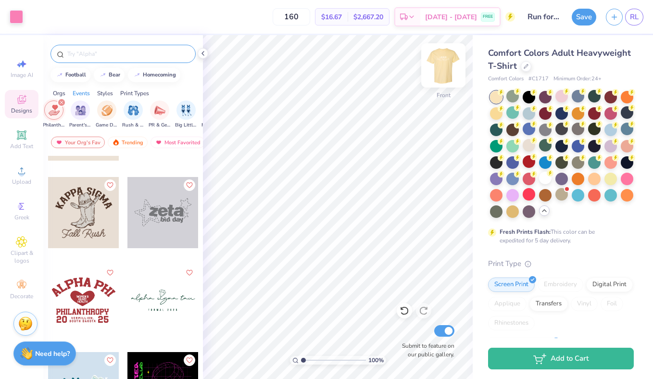
click at [443, 68] on img at bounding box center [443, 65] width 38 height 38
click at [98, 305] on div at bounding box center [83, 300] width 71 height 71
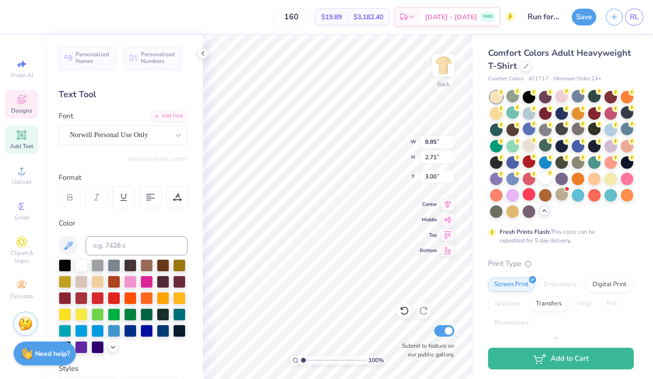
type textarea "ALPHA OMICRON PI"
type input "11.40"
type input "3.05"
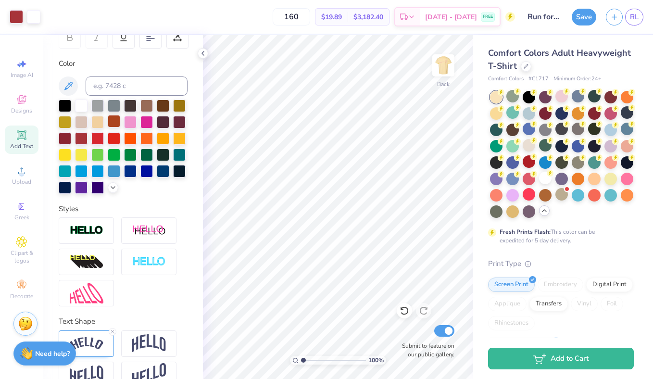
scroll to position [180, 0]
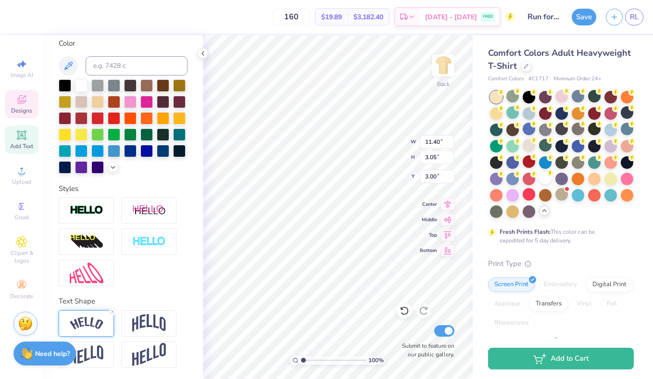
type input "3.00"
click at [93, 329] on img at bounding box center [87, 323] width 34 height 13
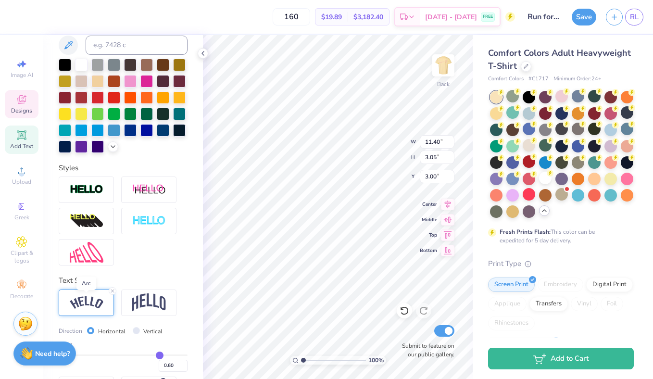
scroll to position [236, 0]
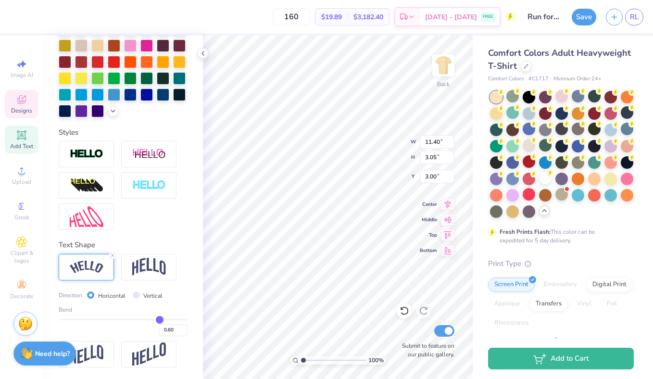
type input "0.58"
type input "0.57"
type input "0.56"
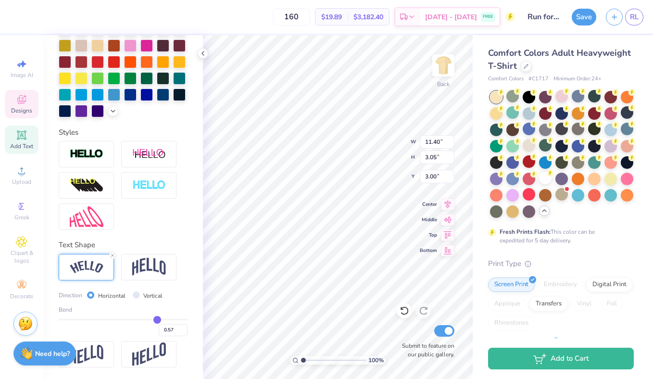
type input "0.56"
type input "0.55"
type input "0.54"
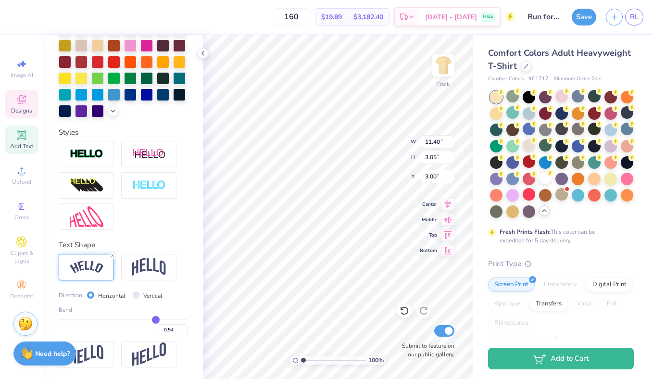
type input "0.53"
type input "0.52"
type input "0.51"
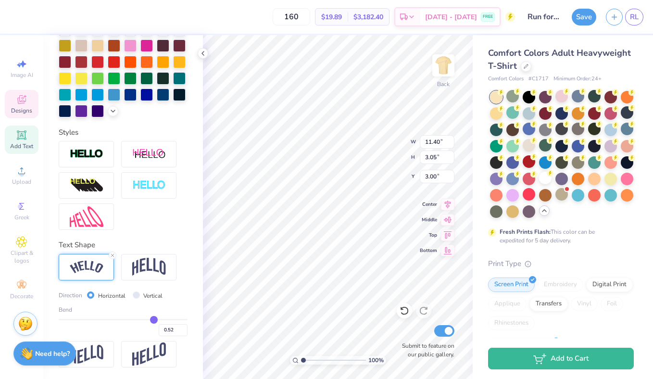
type input "0.51"
type input "0.5"
type input "0.50"
type input "0.49"
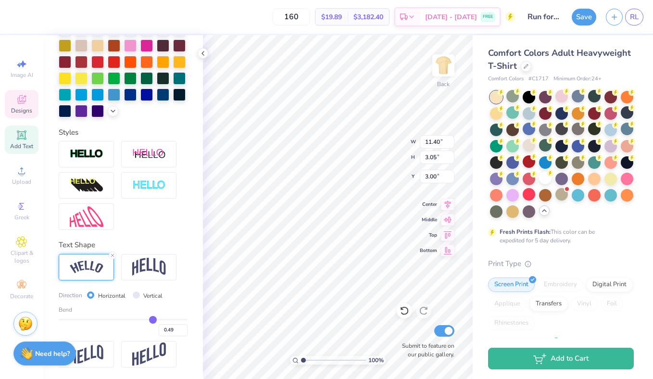
type input "0.48"
type input "0.47"
type input "0.46"
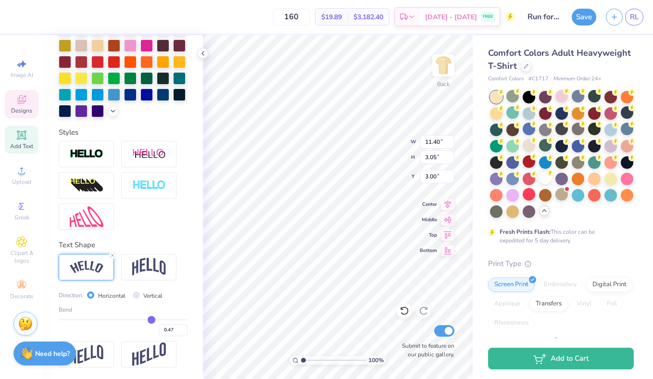
type input "0.46"
drag, startPoint x: 158, startPoint y: 319, endPoint x: 140, endPoint y: 319, distance: 18.3
click at [141, 319] on input "range" at bounding box center [123, 319] width 129 height 1
type input "0.26"
type input "0.28"
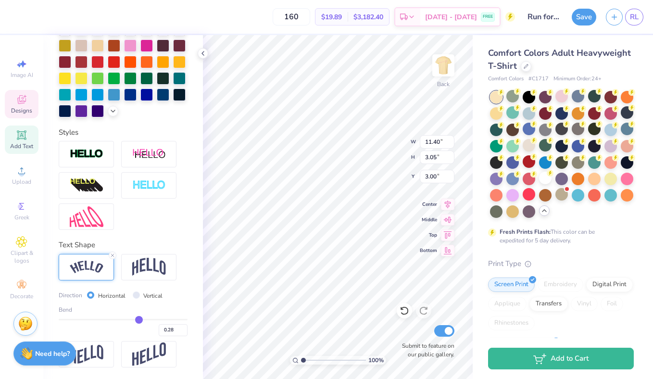
type input "11.10"
type input "2.29"
type input "3.38"
type input "0.26"
type input "0.25"
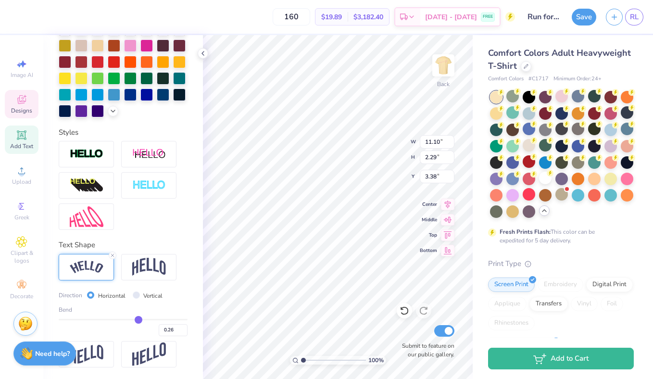
type input "0.25"
type input "0.23"
type input "0.22"
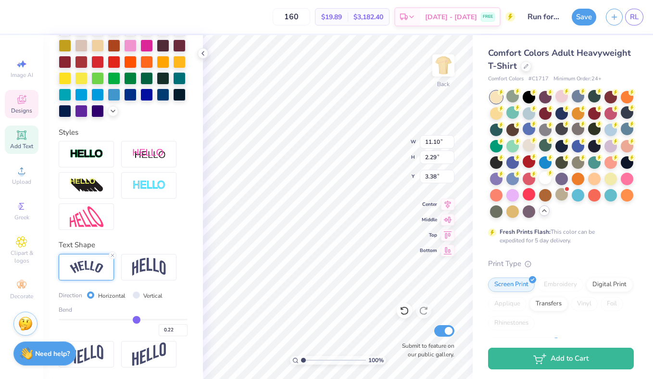
type input "0.21"
type input "0.2"
type input "0.20"
type input "0.19"
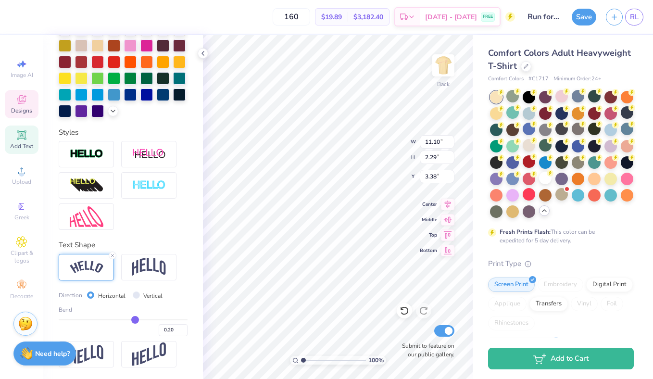
type input "0.19"
type input "0.18"
type input "0.19"
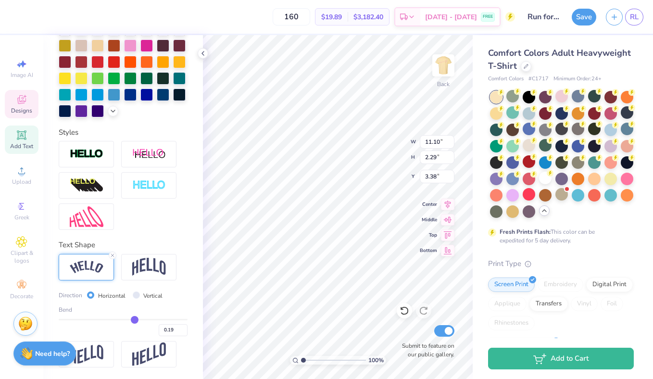
type input "0.2"
type input "0.20"
type input "0.21"
type input "0.22"
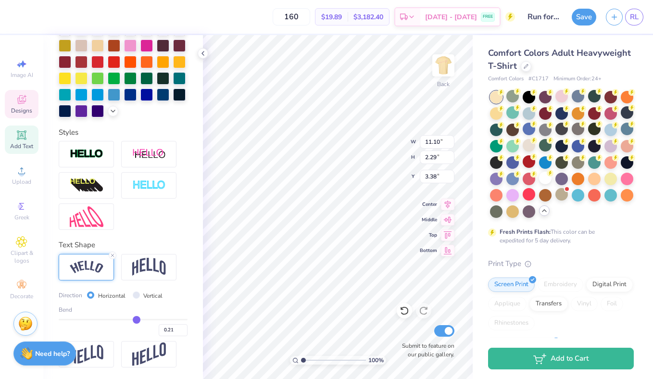
type input "0.22"
type input "0.23"
type input "0.24"
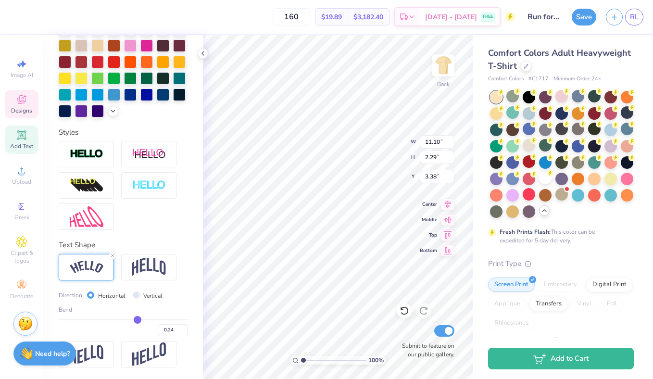
type input "0.25"
type input "0.26"
type input "0.27"
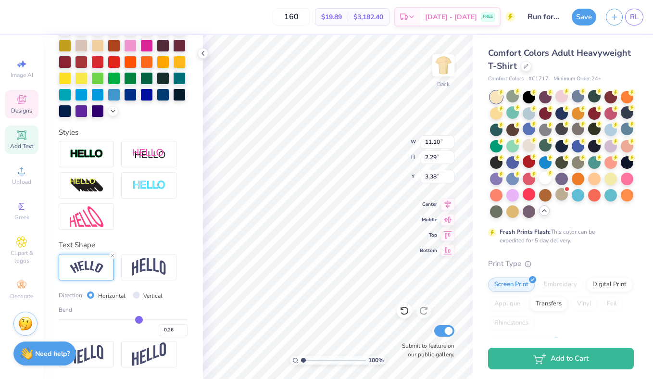
type input "0.27"
type input "0.28"
type input "0.29"
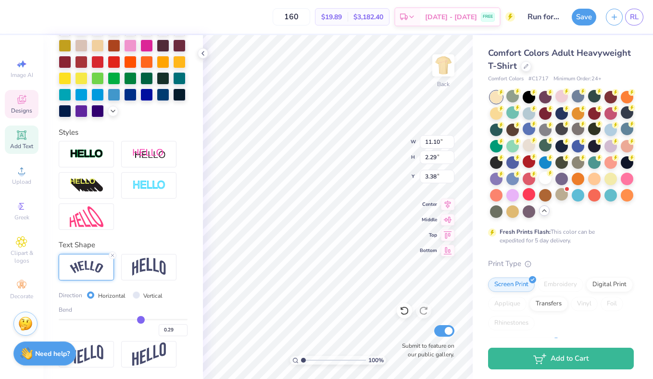
type input "0.3"
type input "0.30"
type input "0.31"
type input "0.32"
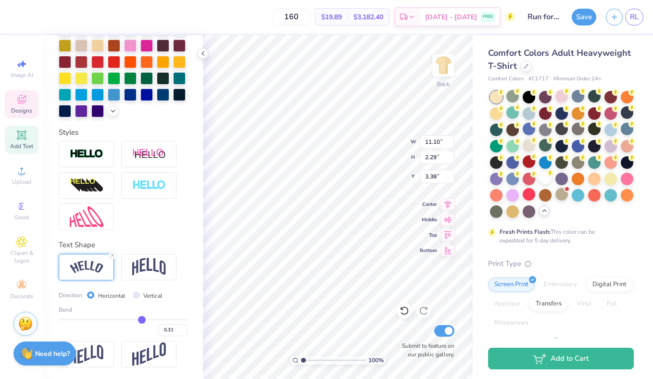
type input "0.32"
type input "0.33"
type input "0.34"
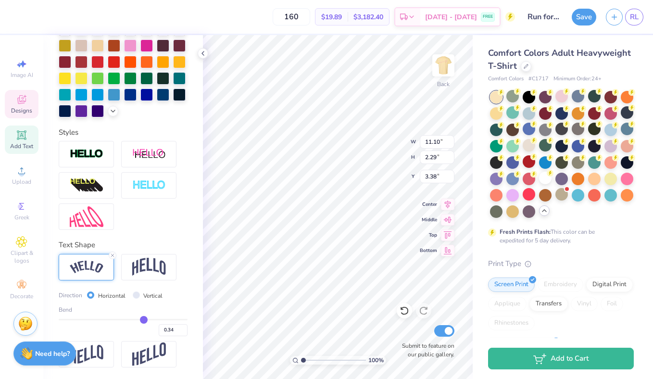
drag, startPoint x: 140, startPoint y: 319, endPoint x: 156, endPoint y: 320, distance: 16.4
type input "0.59"
click at [159, 319] on input "range" at bounding box center [123, 319] width 129 height 1
type input "0.59"
type input "10.76"
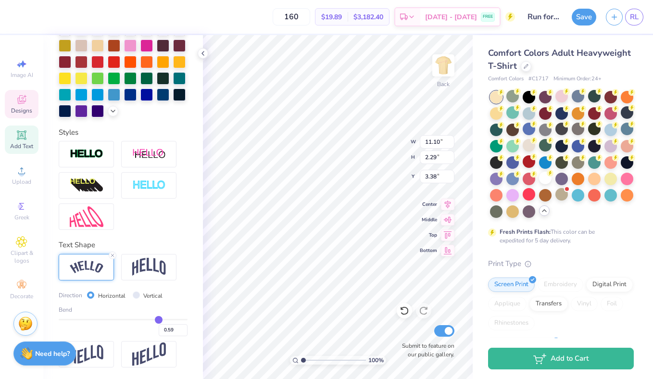
type input "1.69"
type input "3.68"
type input "0.55"
click at [156, 320] on input "range" at bounding box center [123, 319] width 129 height 1
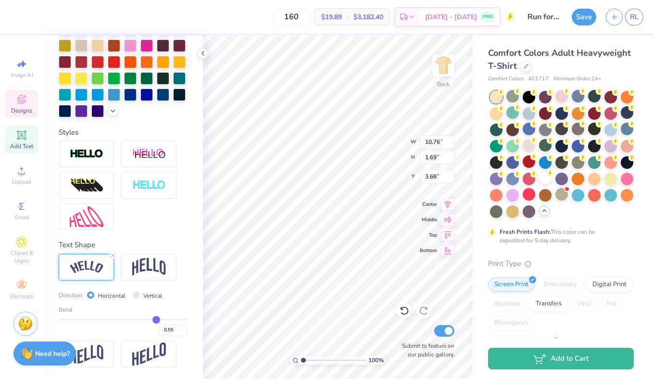
drag, startPoint x: 158, startPoint y: 319, endPoint x: 170, endPoint y: 322, distance: 12.4
click at [164, 319] on input "range" at bounding box center [123, 319] width 129 height 1
type input "0.84"
click at [174, 319] on input "range" at bounding box center [123, 319] width 129 height 1
type input "0.84"
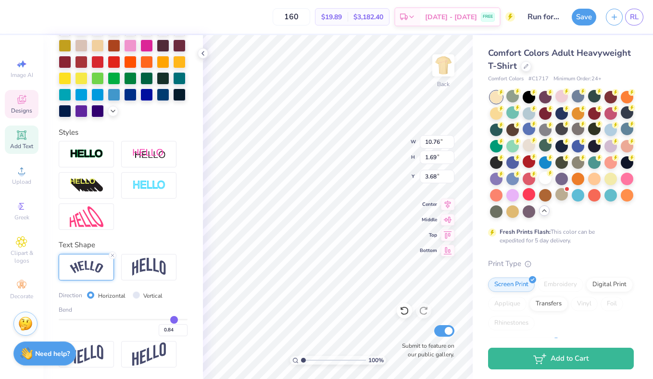
type input "11.29"
type input "2.74"
type input "3.15"
type input "11.81"
type input "4.75"
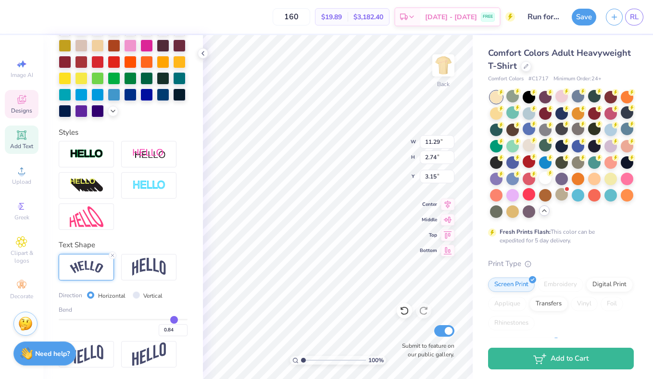
type input "2.15"
type input "0.51"
click at [154, 320] on input "range" at bounding box center [123, 319] width 129 height 1
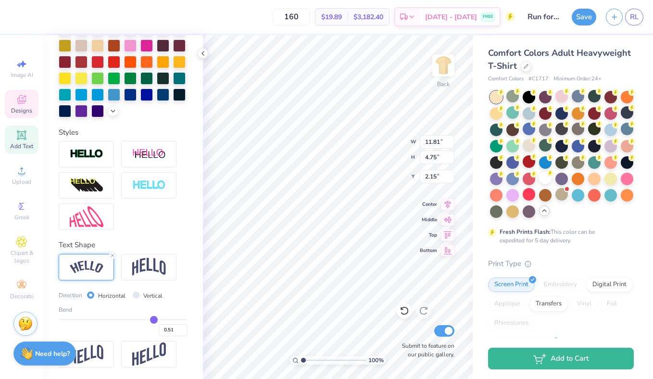
type input "11.20"
type input "2.51"
type input "3.27"
type input "3.36"
type input "2.14"
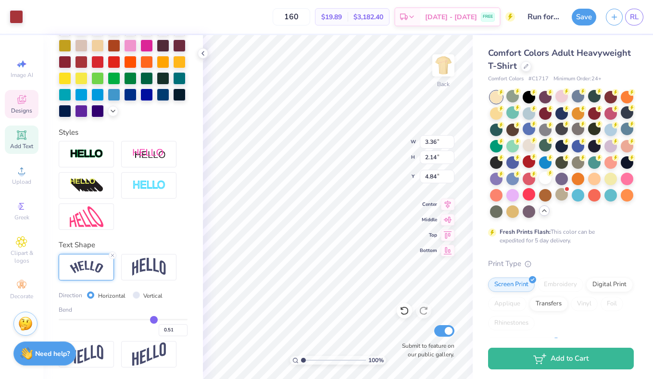
type input "4.84"
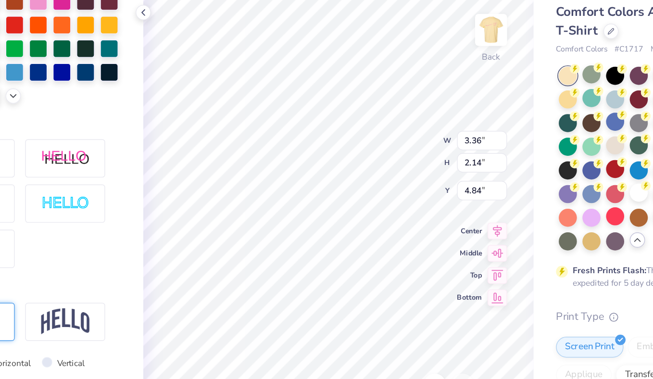
type input "1.11"
type input "0.29"
type input "5.85"
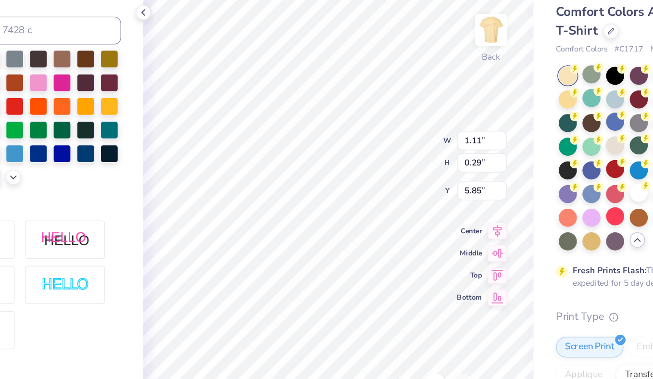
type input "1.65"
type input "0.30"
type input "5.50"
type textarea "The"
type input "1.11"
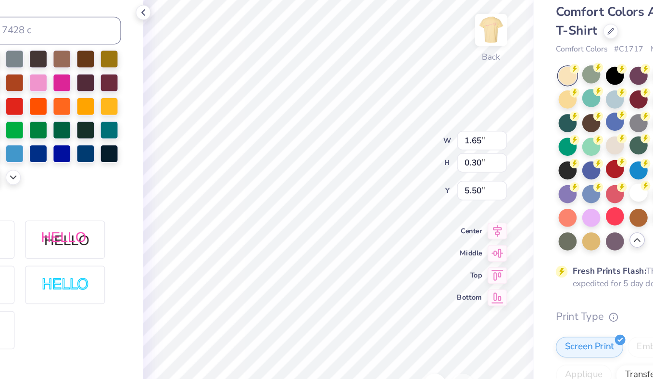
type input "0.29"
type input "5.85"
type textarea "[MEDICAL_DATA]"
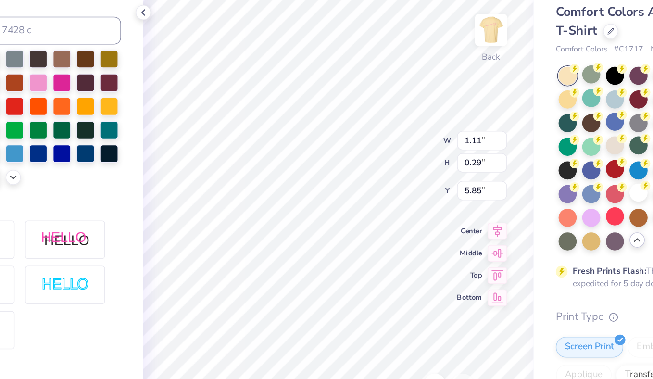
type input "1.35"
type input "0.31"
type input "6.19"
type textarea "FOundation"
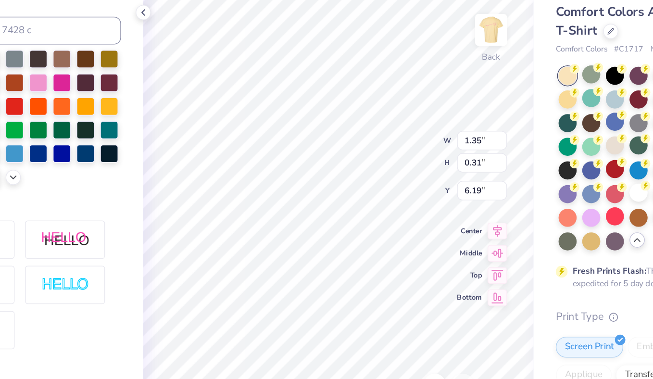
click at [383, 154] on div "100 % Back W 1.35 1.35 " H 0.31 0.31 " Y 6.19 6.19 " Center Middle Top Bottom S…" at bounding box center [338, 207] width 270 height 344
type input "3.36"
type input "2.14"
type input "4.84"
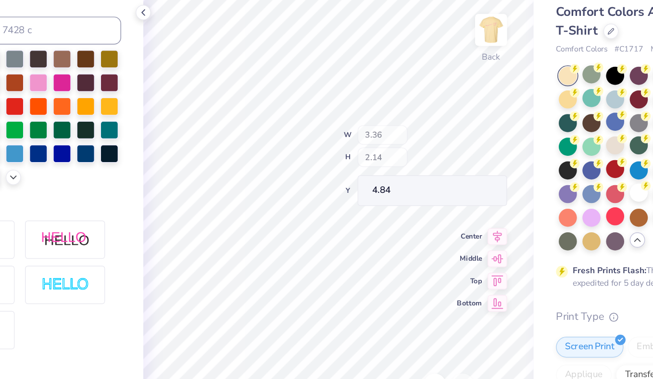
type input "3.75"
type input "2.39"
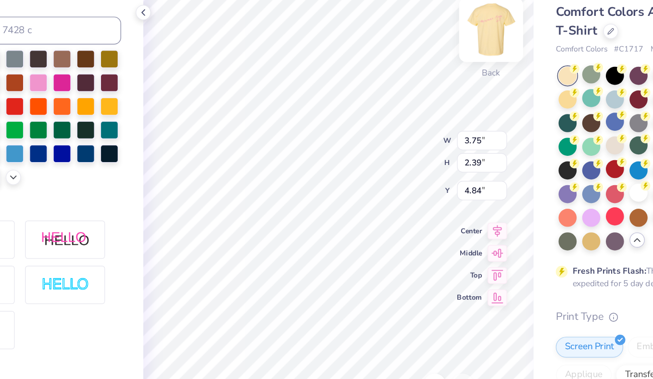
type input "3.75"
type input "2.39"
type input "4.60"
type input "11.20"
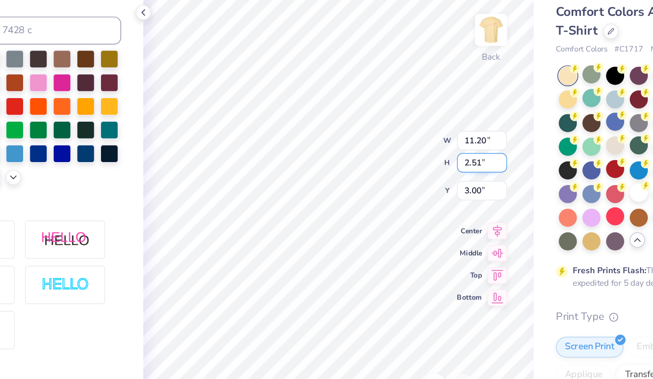
click at [374, 157] on div "100 % Back W 11.20 11.20 " H 2.51 2.51 " Y 3.00 3.00 " Center Middle Top Bottom…" at bounding box center [338, 207] width 270 height 344
click at [372, 155] on div "100 % Back W 1.80 1.80 " H 0.29 0.29 " Y 5.85 5.85 " Center Middle Top Bottom S…" at bounding box center [338, 207] width 270 height 344
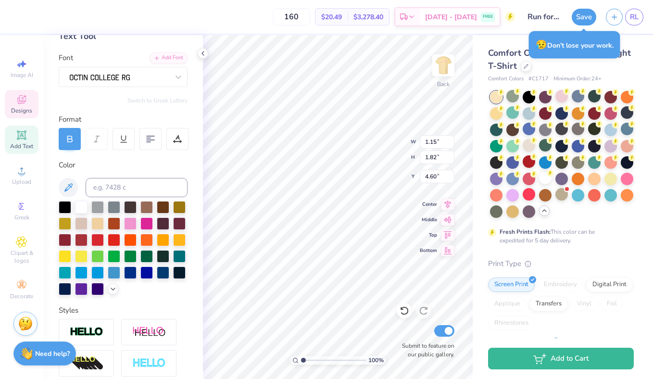
scroll to position [0, 0]
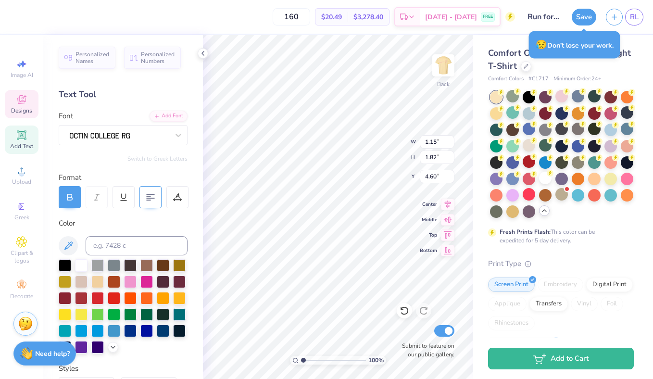
click at [144, 199] on div at bounding box center [151, 197] width 22 height 22
click at [385, 148] on div "100 % Back W 1.15 1.15 " H 1.82 1.82 " Y 4.60 4.60 " Center Middle Top Bottom S…" at bounding box center [338, 207] width 270 height 344
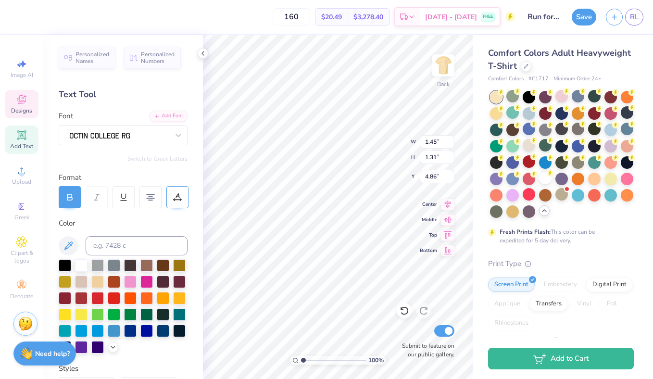
click at [379, 150] on div "100 % Back W 1.45 1.45 " H 1.31 1.31 " Y 4.86 4.86 " Center Middle Top Bottom S…" at bounding box center [338, 207] width 270 height 344
click at [372, 158] on div "100 % Back W 11.20 11.20 " H 2.51 2.51 " Y 3.00 3.00 " Center Middle Top Bottom…" at bounding box center [338, 207] width 270 height 344
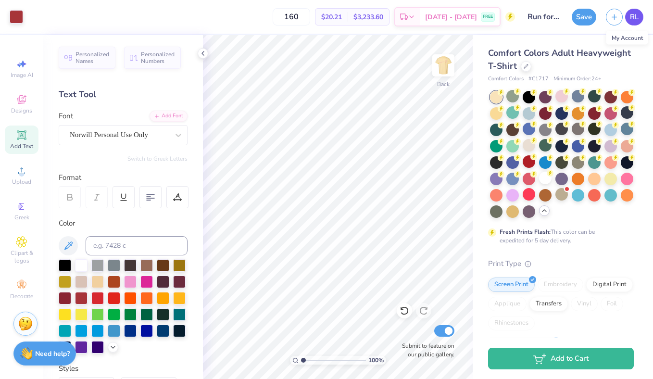
click at [629, 21] on link "RL" at bounding box center [635, 17] width 18 height 17
click at [22, 101] on icon at bounding box center [21, 99] width 9 height 9
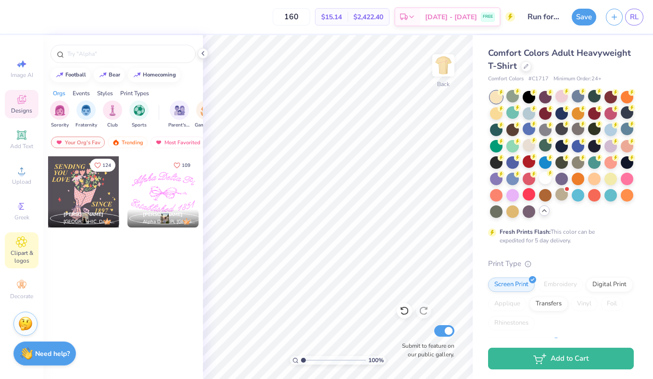
click at [23, 242] on icon at bounding box center [21, 242] width 5 height 5
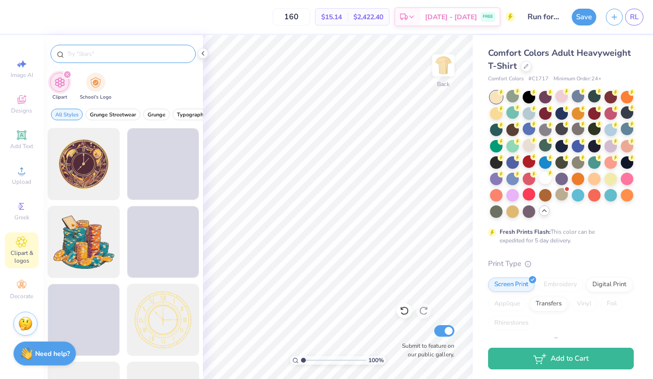
click at [87, 55] on input "text" at bounding box center [127, 54] width 123 height 10
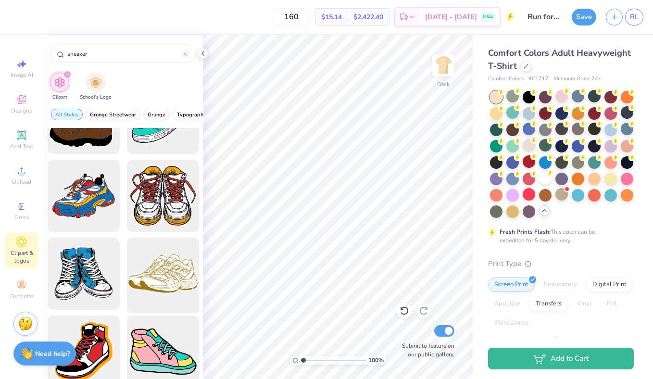
scroll to position [369, 0]
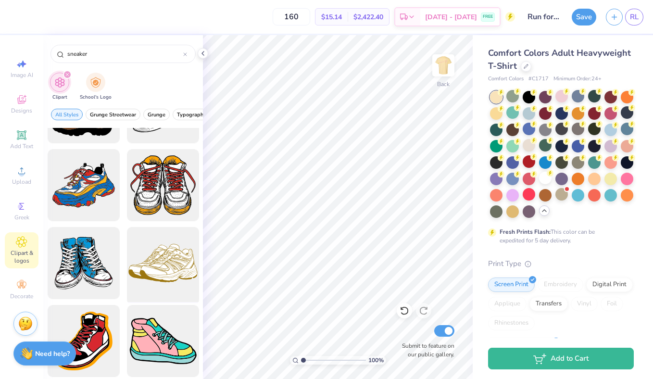
click at [171, 279] on div at bounding box center [162, 263] width 79 height 79
click at [33, 14] on div at bounding box center [33, 15] width 13 height 13
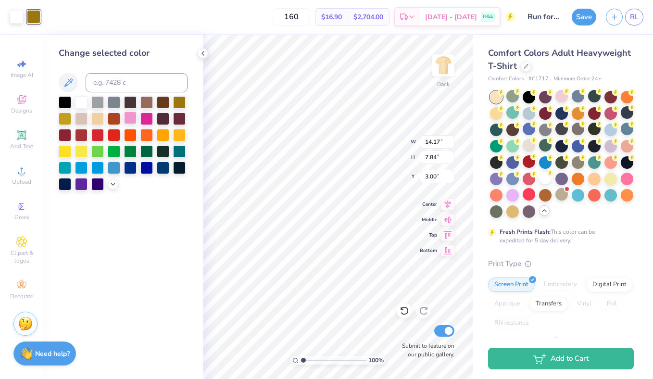
click at [127, 116] on div at bounding box center [130, 118] width 13 height 13
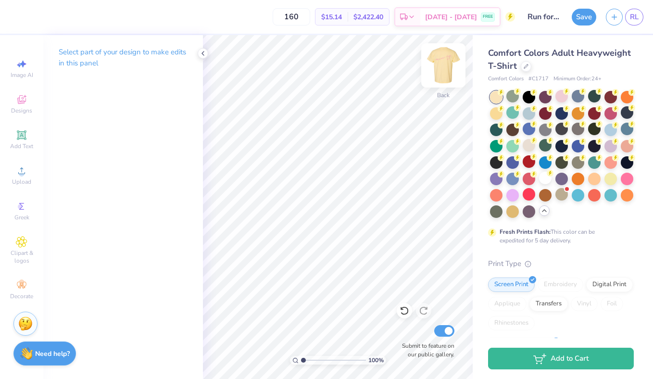
click at [446, 74] on img at bounding box center [443, 65] width 38 height 38
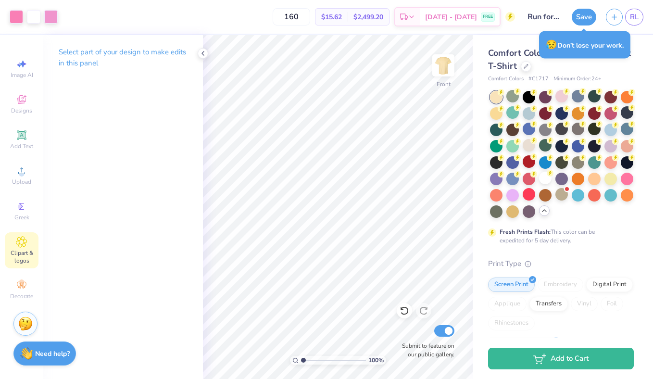
click at [23, 244] on icon at bounding box center [21, 242] width 11 height 12
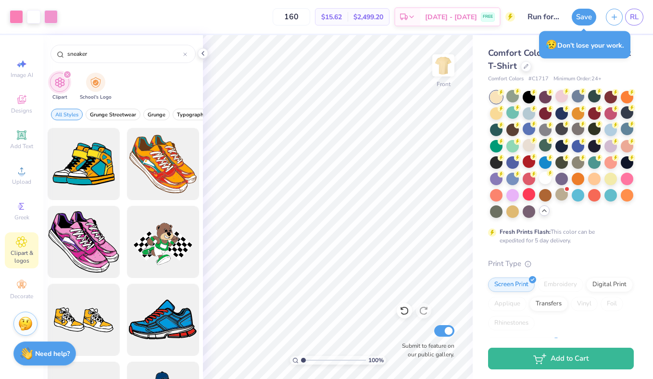
drag, startPoint x: 108, startPoint y: 55, endPoint x: 37, endPoint y: 46, distance: 71.4
click at [38, 46] on div "Art colors 160 $15.62 Per Item $2,499.20 Total Est. Delivery [DATE] - [DATE] FR…" at bounding box center [326, 189] width 653 height 379
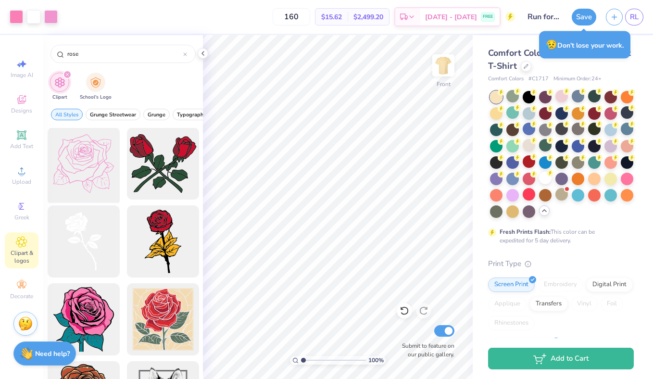
scroll to position [79, 0]
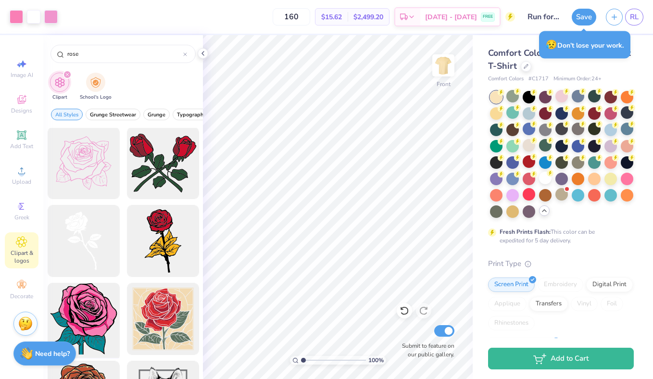
click at [94, 305] on div at bounding box center [83, 319] width 79 height 79
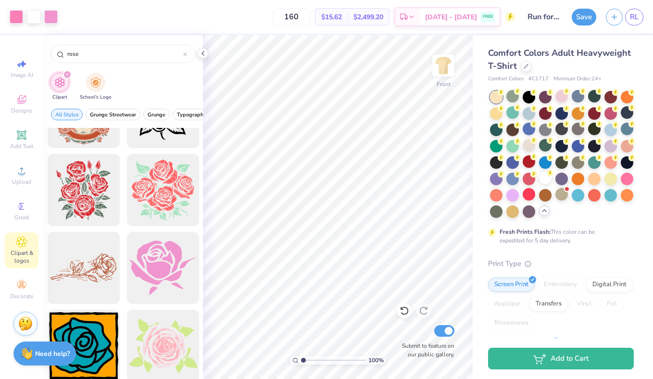
scroll to position [1286, 0]
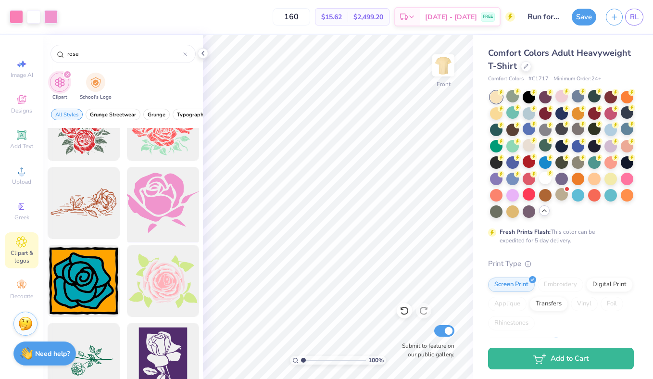
click at [155, 211] on div at bounding box center [162, 203] width 79 height 79
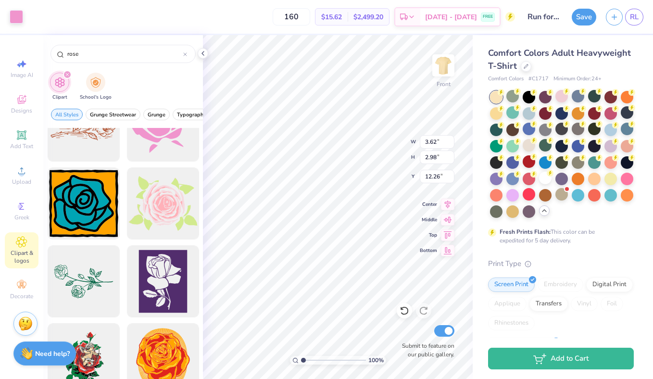
scroll to position [1365, 0]
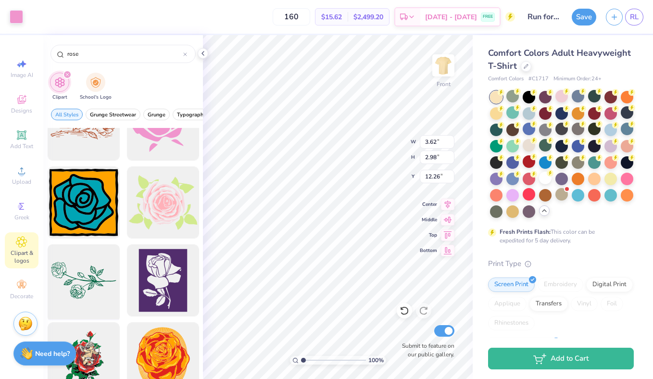
click at [101, 267] on div at bounding box center [83, 280] width 79 height 79
click at [19, 15] on div at bounding box center [16, 15] width 13 height 13
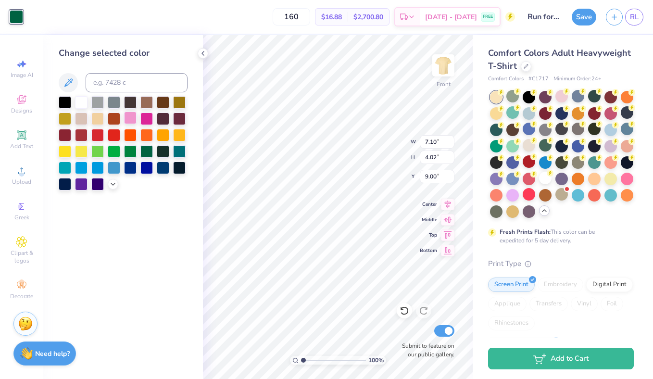
click at [128, 119] on div at bounding box center [130, 118] width 13 height 13
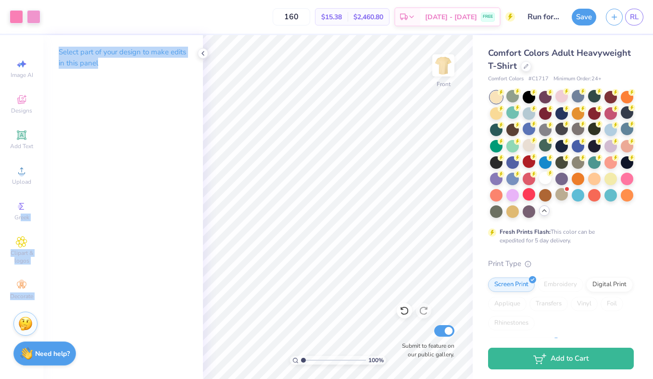
drag, startPoint x: 20, startPoint y: 217, endPoint x: 64, endPoint y: 158, distance: 73.5
click at [62, 158] on div "Art colors 160 $15.38 Per Item $2,460.80 Total Est. Delivery [DATE] - [DATE] FR…" at bounding box center [326, 189] width 653 height 379
click at [26, 238] on icon at bounding box center [21, 242] width 11 height 12
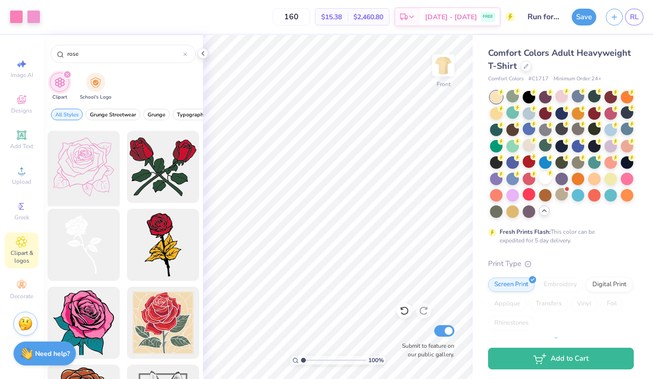
scroll to position [193, 0]
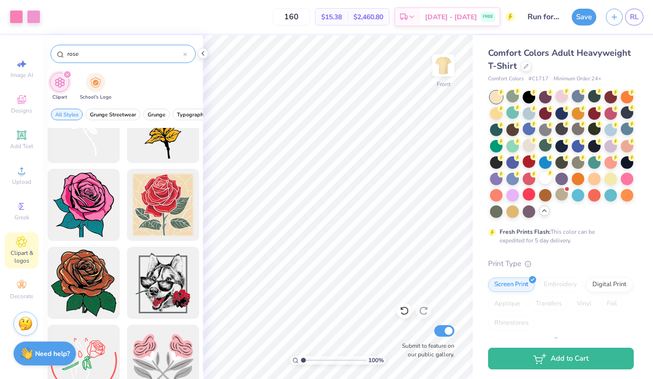
click at [95, 49] on input "rose" at bounding box center [124, 54] width 117 height 10
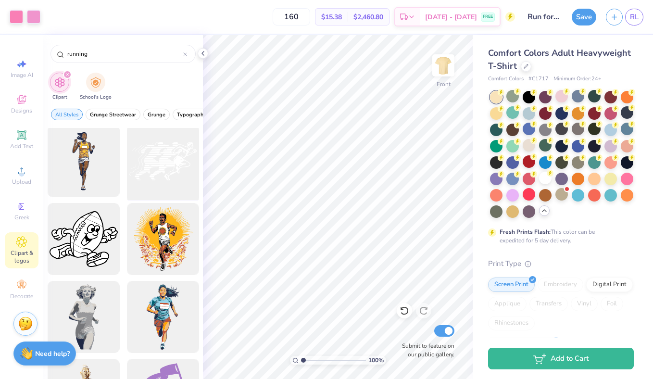
scroll to position [1795, 0]
click at [160, 173] on div at bounding box center [162, 162] width 79 height 79
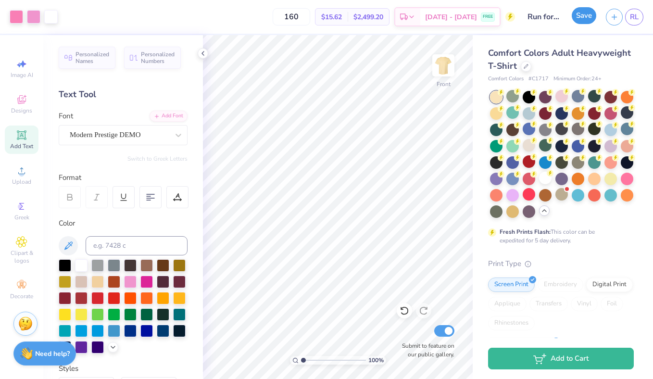
click at [576, 17] on button "Save" at bounding box center [584, 15] width 25 height 17
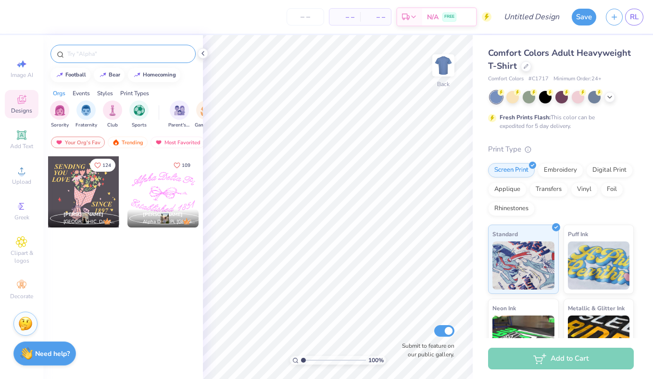
click at [103, 59] on div at bounding box center [123, 54] width 145 height 18
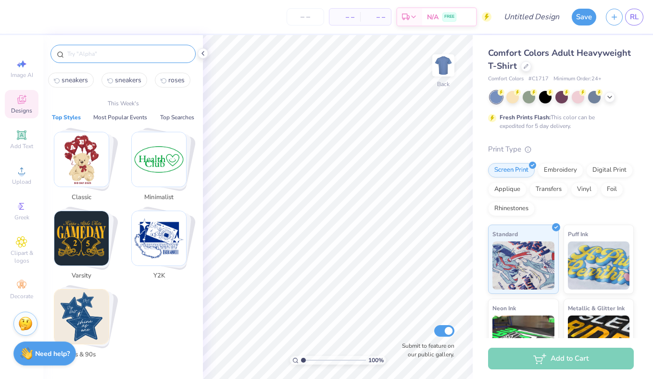
click at [95, 54] on input "text" at bounding box center [127, 54] width 123 height 10
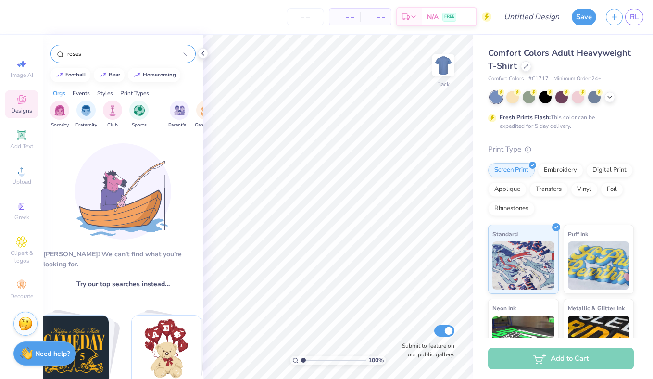
click at [94, 55] on input "roses" at bounding box center [124, 54] width 117 height 10
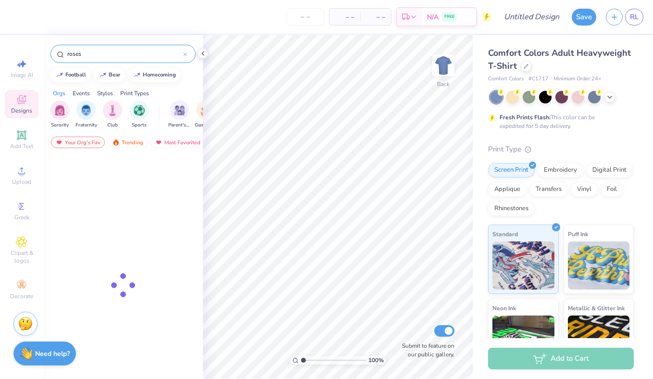
type input "roses"
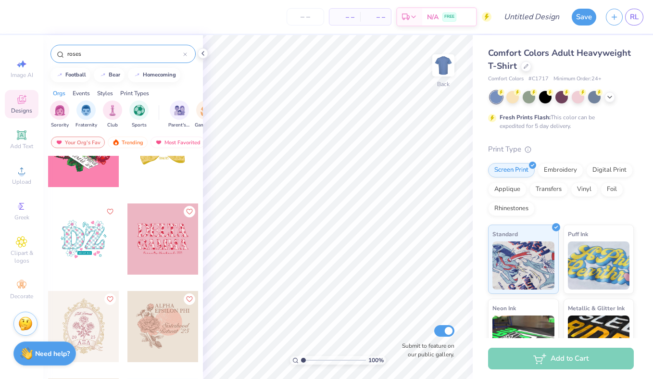
scroll to position [2232, 0]
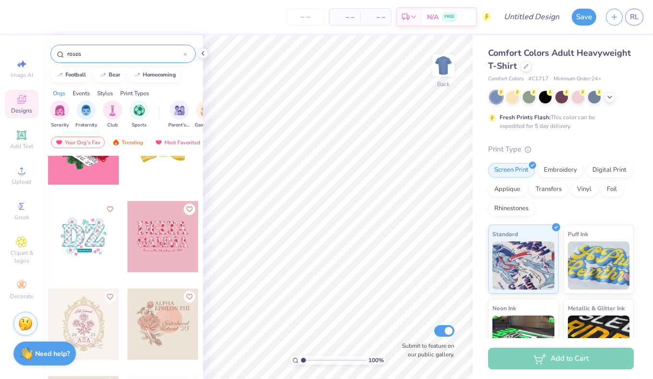
click at [162, 254] on div at bounding box center [163, 236] width 71 height 71
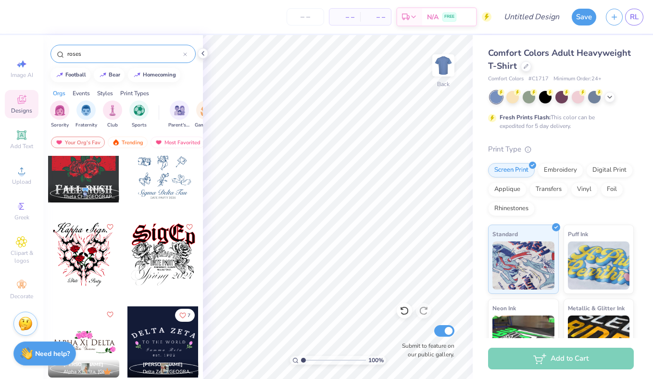
scroll to position [942, 0]
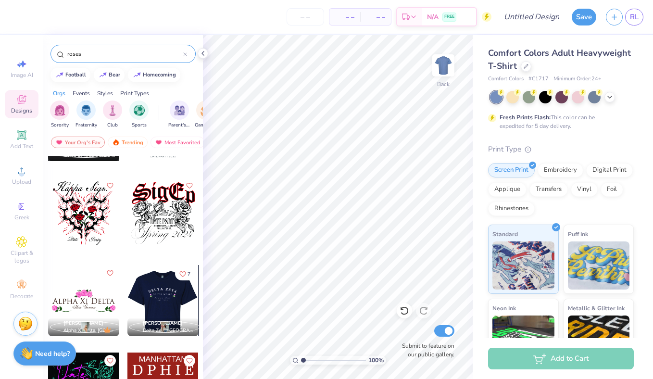
click at [164, 296] on div at bounding box center [162, 300] width 71 height 71
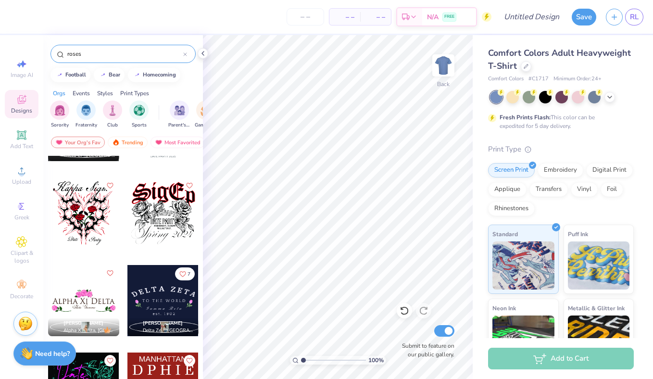
click at [87, 299] on div at bounding box center [83, 300] width 71 height 71
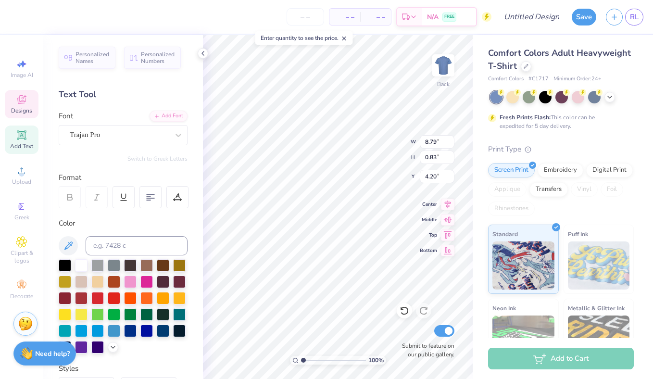
scroll to position [0, 2]
type textarea "Alpha Omicron Pi"
type textarea "T"
click at [21, 107] on span "Designs" at bounding box center [21, 111] width 21 height 8
